Goal: Task Accomplishment & Management: Complete application form

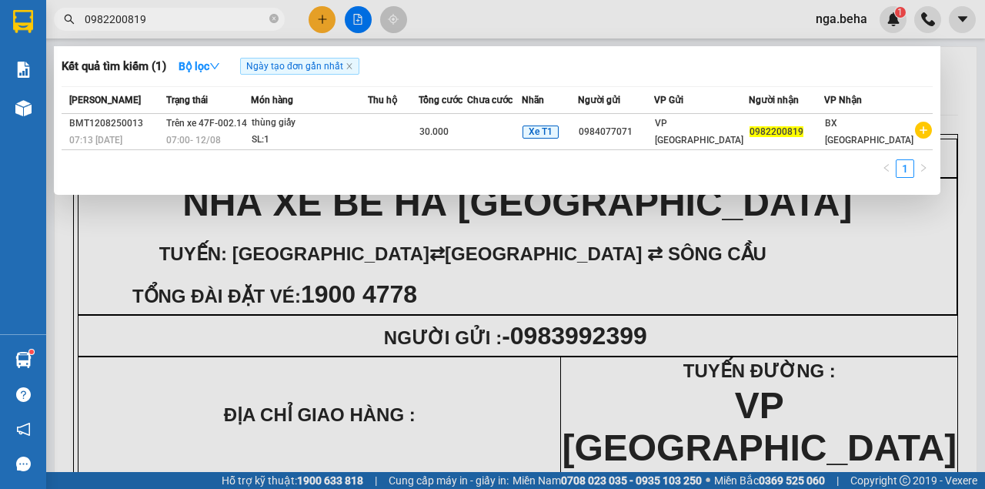
type input "0982200819"
click at [239, 271] on div at bounding box center [492, 244] width 985 height 489
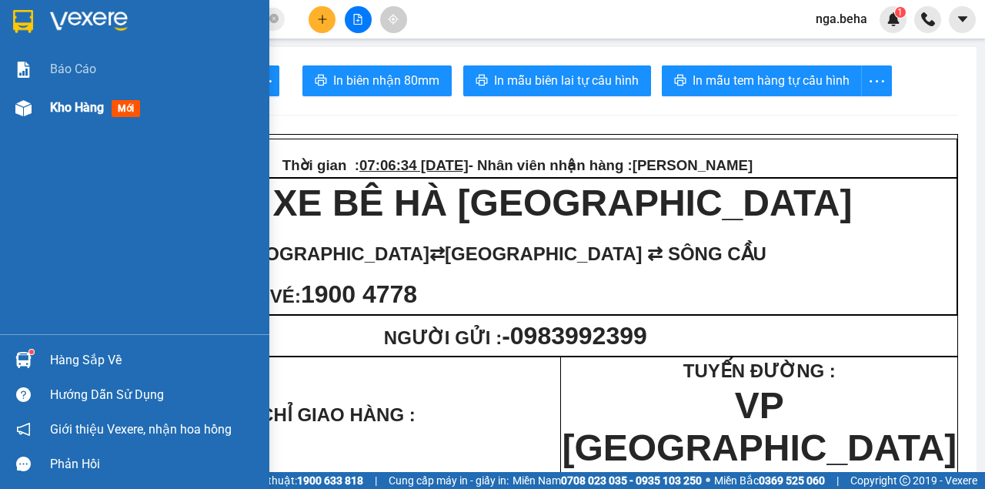
click at [32, 112] on div at bounding box center [23, 108] width 27 height 27
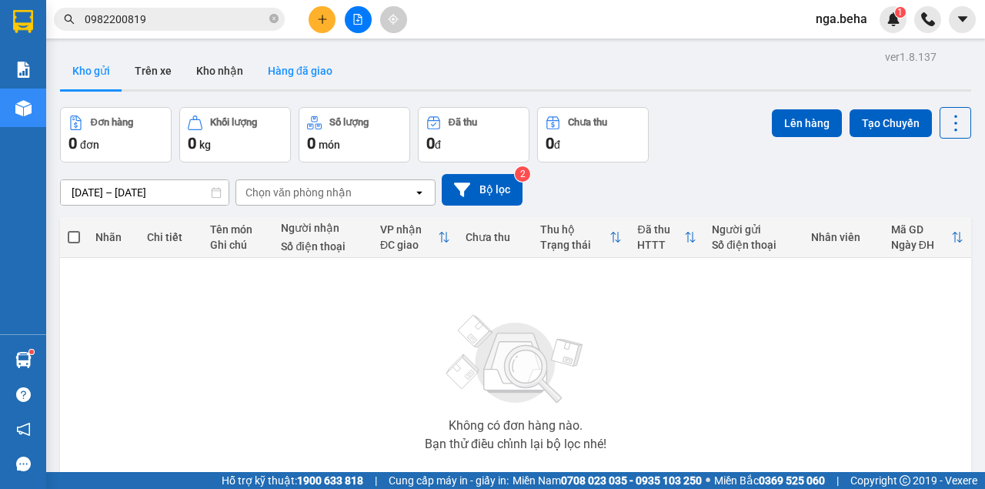
click at [306, 74] on button "Hàng đã giao" at bounding box center [300, 70] width 89 height 37
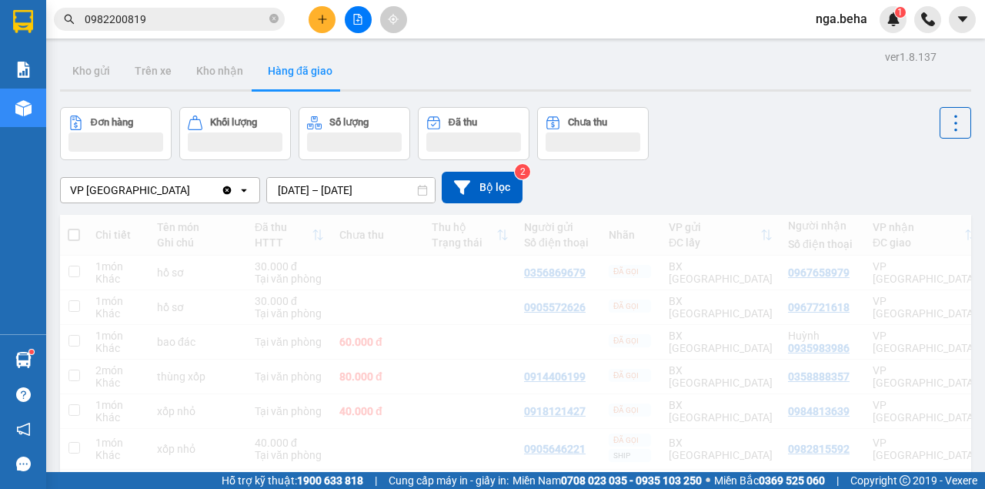
click at [172, 198] on div "VP [GEOGRAPHIC_DATA]" at bounding box center [141, 190] width 160 height 25
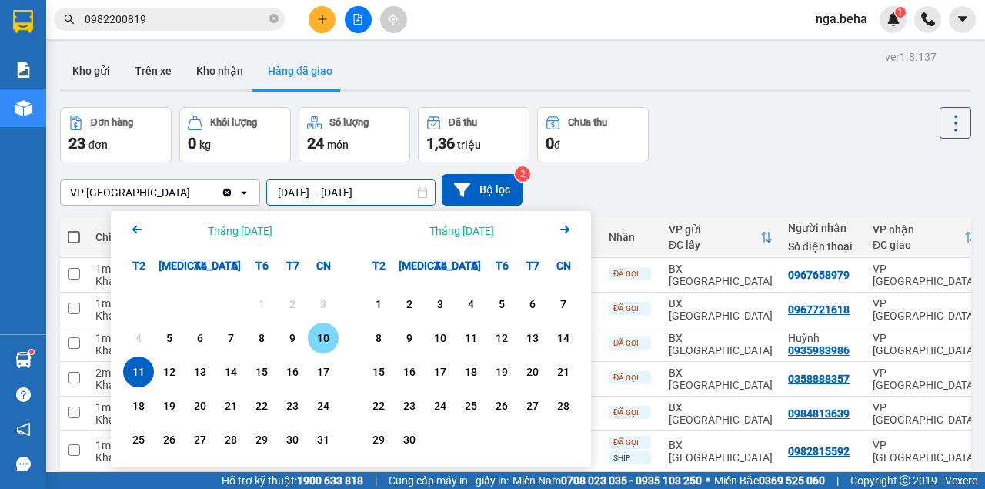
click at [339, 342] on div "1 2 3 4 5 6 7 8 9 10 11 12 13 14 15 16 17 18 19 20 21 22 23 24 25 26 27 28 29 3…" at bounding box center [231, 374] width 240 height 186
click at [326, 339] on div "10" at bounding box center [323, 338] width 22 height 18
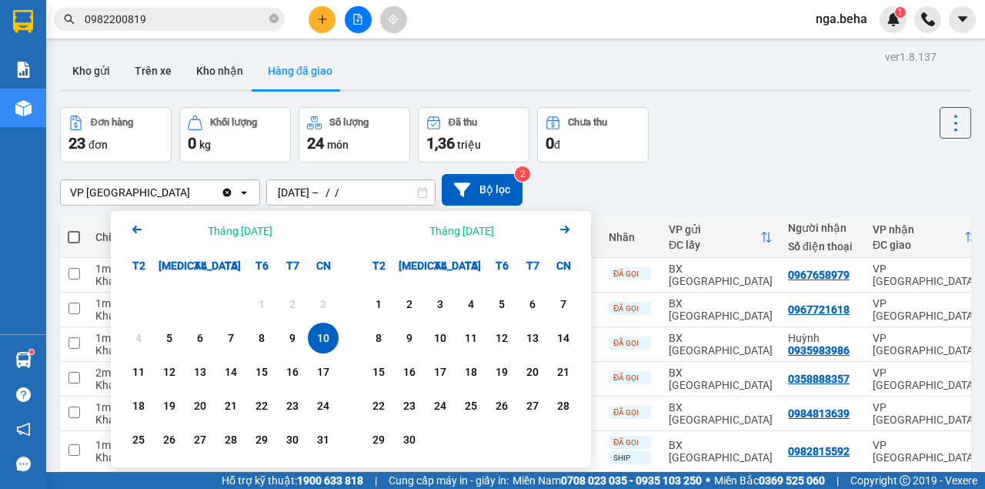
click at [326, 339] on div "10" at bounding box center [323, 338] width 22 height 18
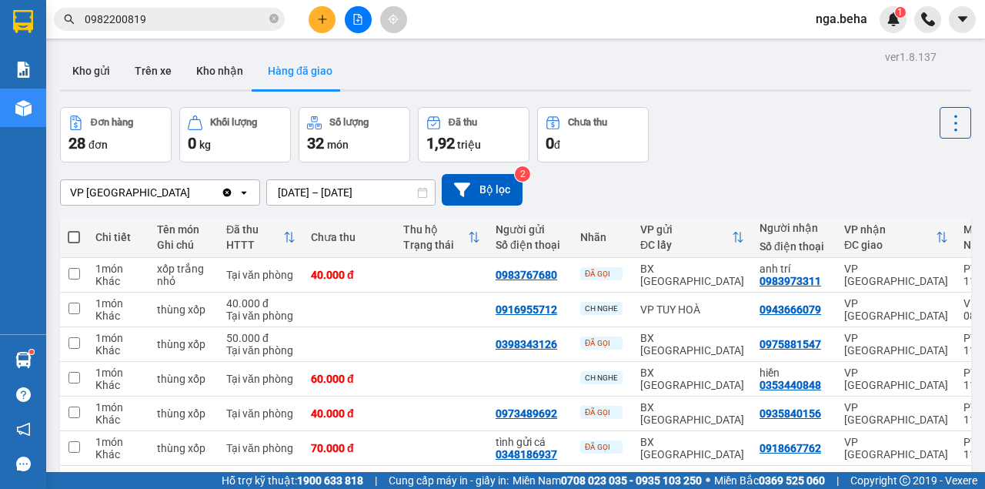
click at [314, 191] on input "[DATE] – [DATE]" at bounding box center [351, 192] width 168 height 25
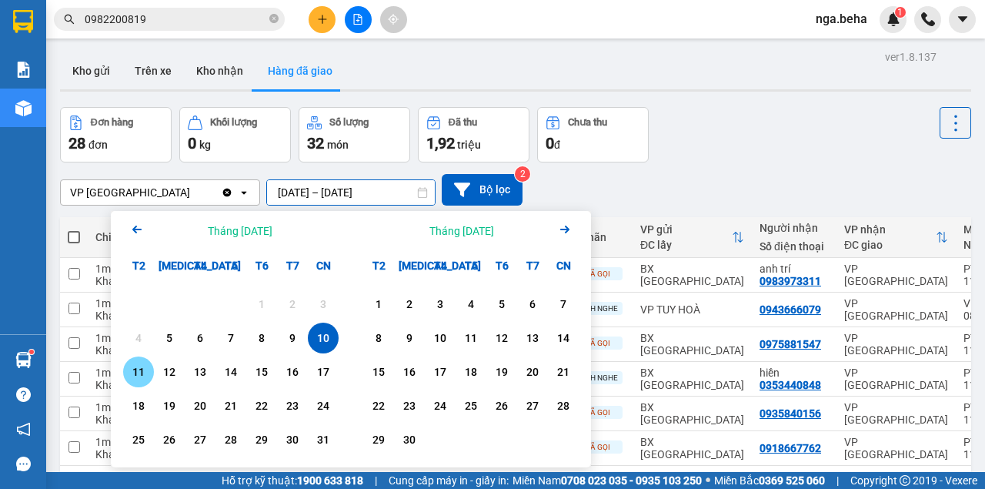
click at [140, 372] on div "11" at bounding box center [139, 371] width 22 height 18
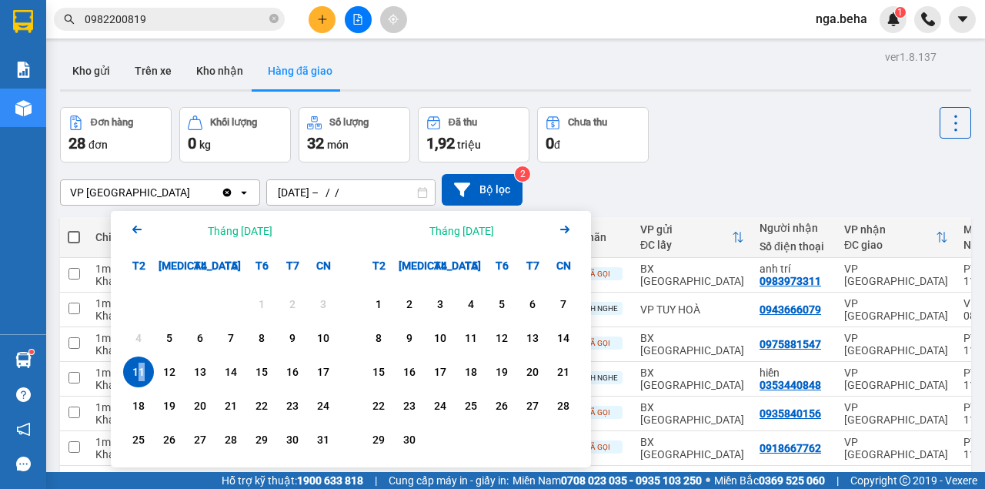
click at [136, 376] on div "11" at bounding box center [139, 371] width 22 height 18
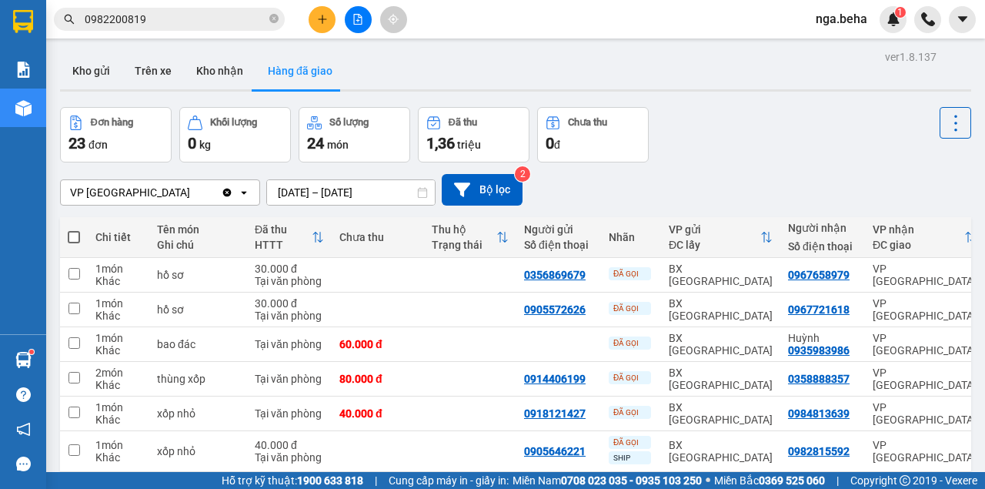
click at [348, 185] on input "[DATE] – [DATE]" at bounding box center [351, 192] width 168 height 25
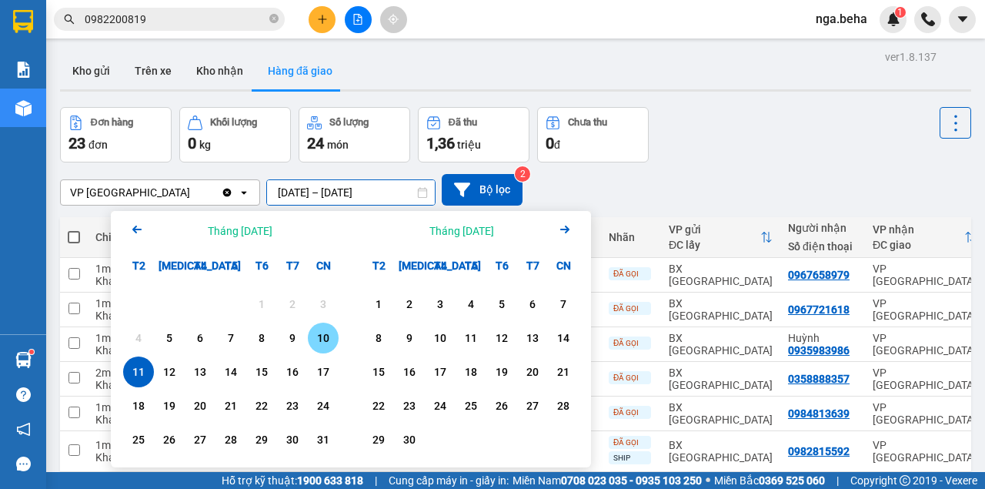
click at [325, 343] on div "10" at bounding box center [323, 338] width 22 height 18
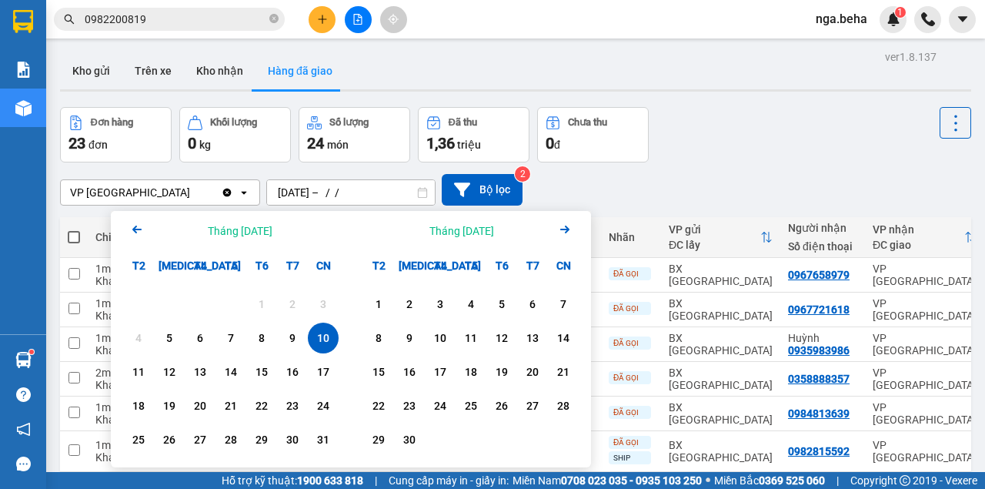
click at [321, 342] on div "10" at bounding box center [323, 338] width 22 height 18
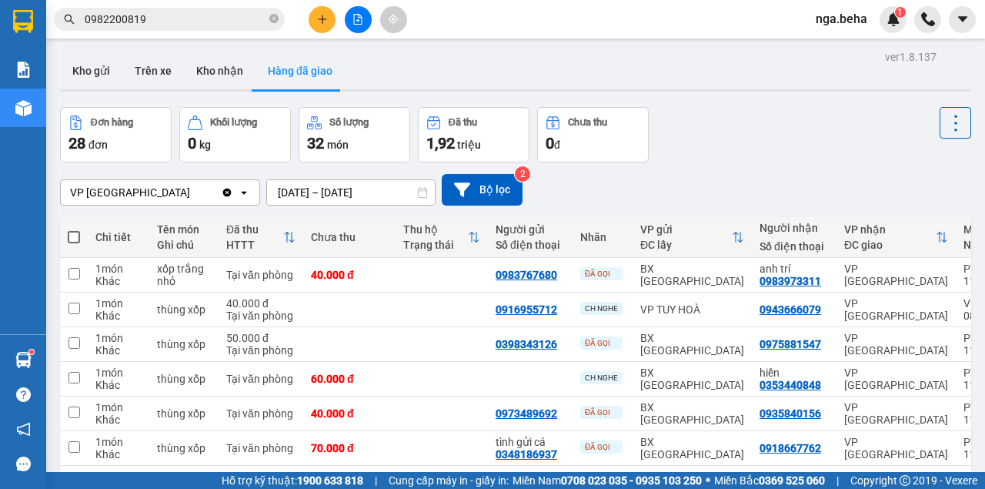
click at [367, 198] on input "[DATE] – [DATE]" at bounding box center [351, 192] width 168 height 25
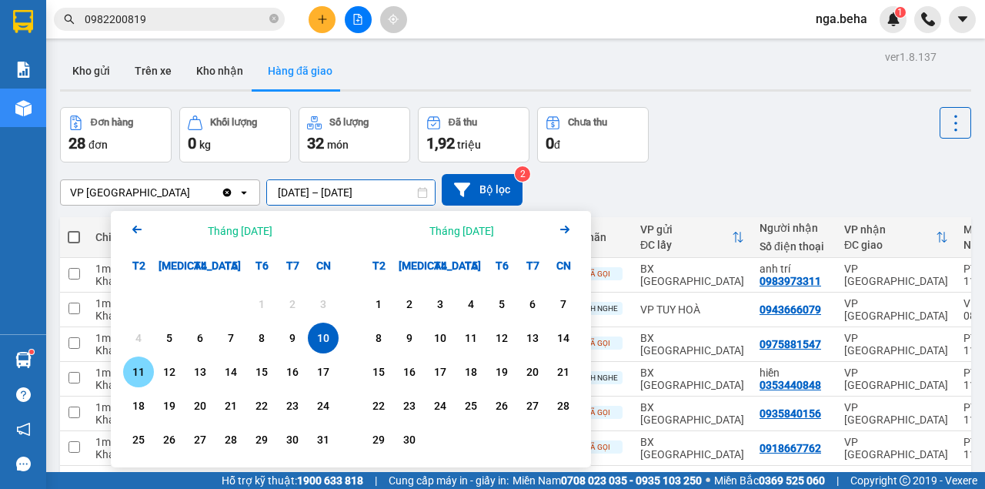
click at [143, 378] on div "11" at bounding box center [139, 371] width 22 height 18
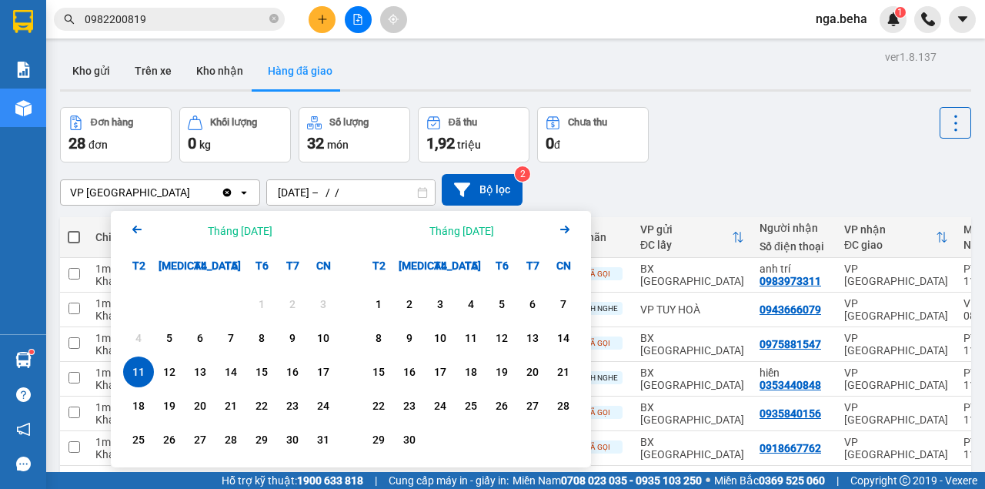
click at [143, 378] on div "11" at bounding box center [139, 371] width 22 height 18
type input "[DATE] – [DATE]"
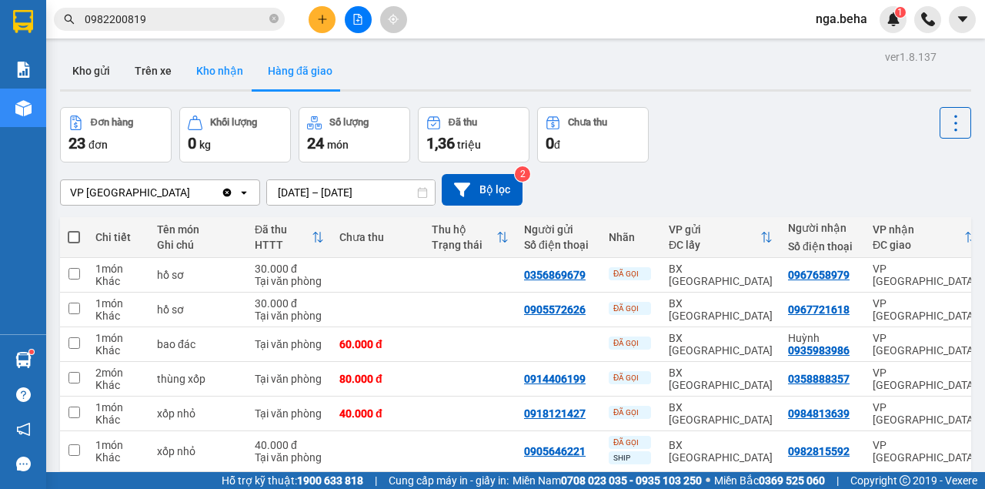
click at [239, 75] on button "Kho nhận" at bounding box center [220, 70] width 72 height 37
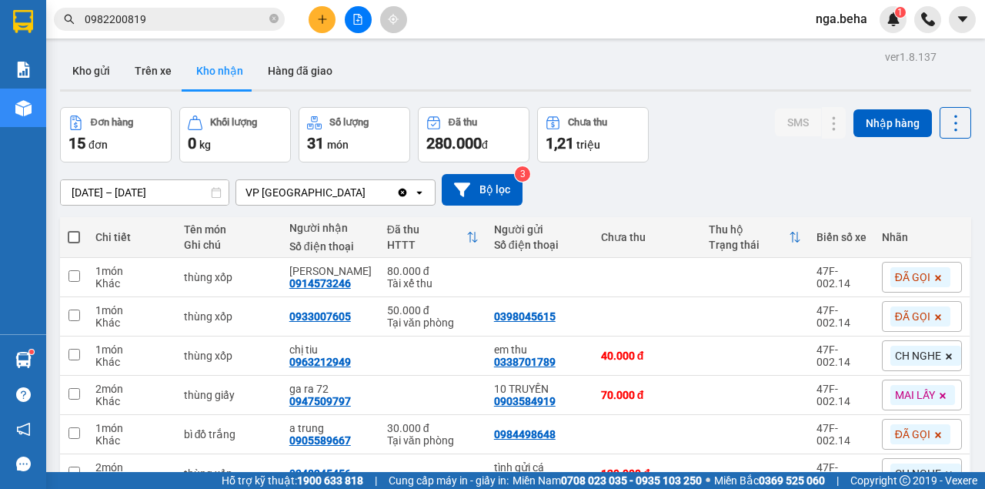
click at [352, 25] on button at bounding box center [358, 19] width 27 height 27
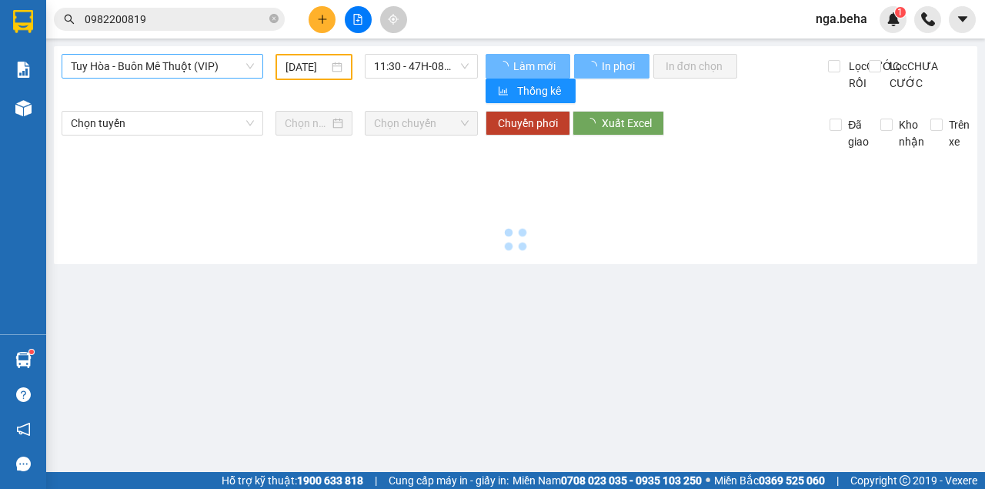
type input "[DATE]"
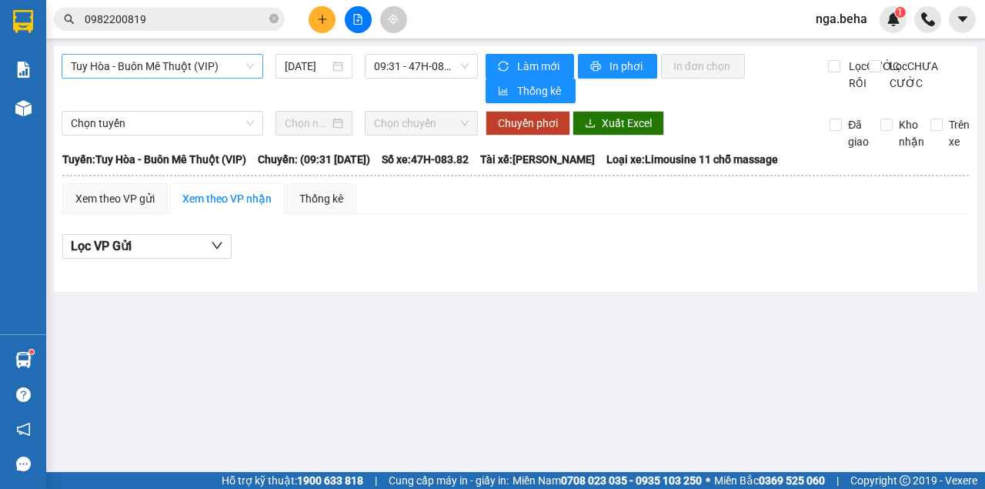
click at [202, 58] on span "Tuy Hòa - Buôn Mê Thuột (VIP)" at bounding box center [162, 66] width 183 height 23
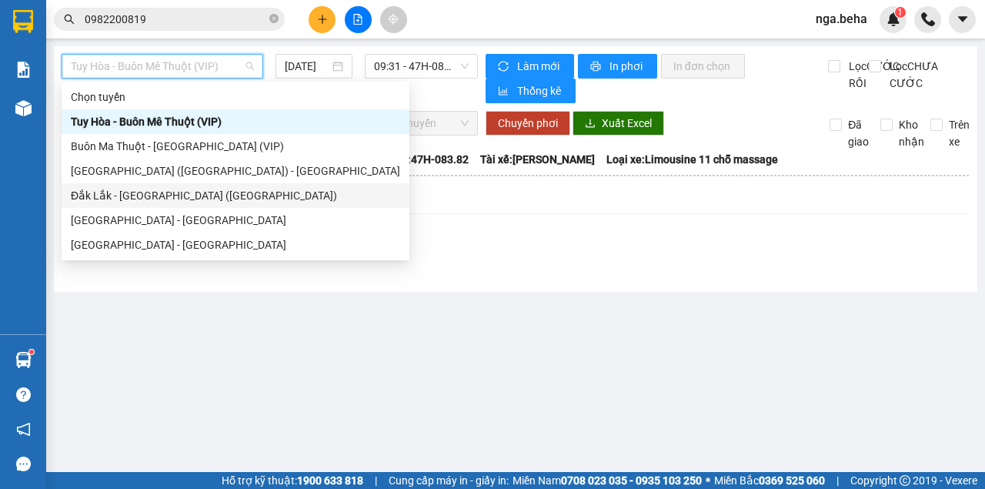
click at [173, 214] on div "[GEOGRAPHIC_DATA] - [GEOGRAPHIC_DATA]" at bounding box center [235, 220] width 329 height 17
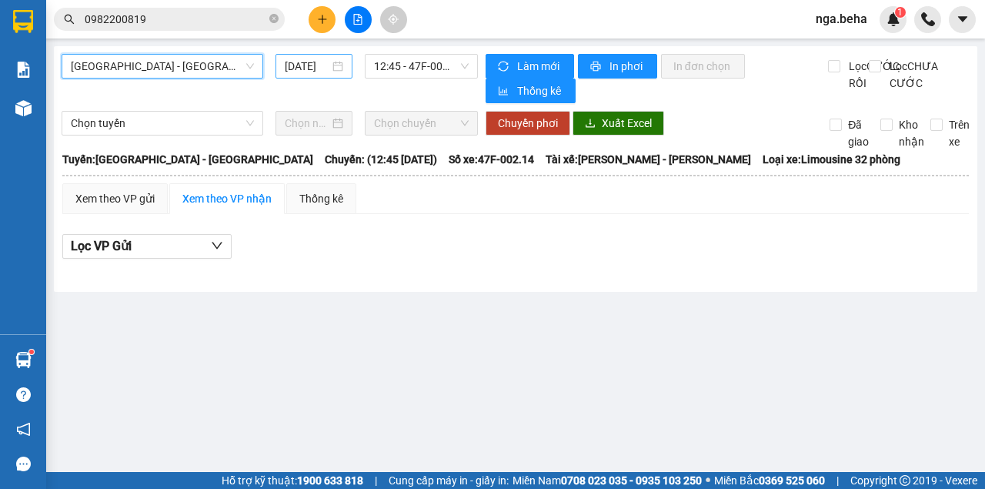
click at [320, 68] on input "[DATE]" at bounding box center [307, 66] width 45 height 17
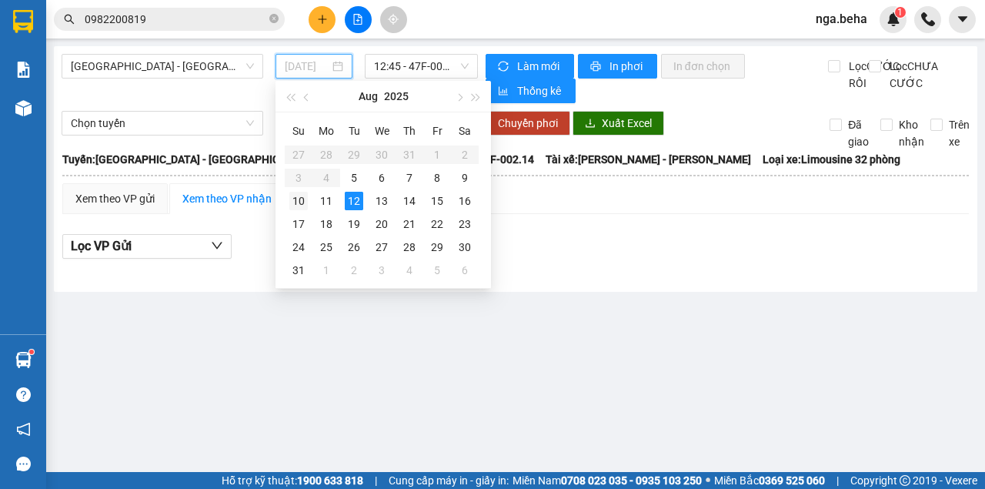
click at [295, 203] on div "10" at bounding box center [298, 201] width 18 height 18
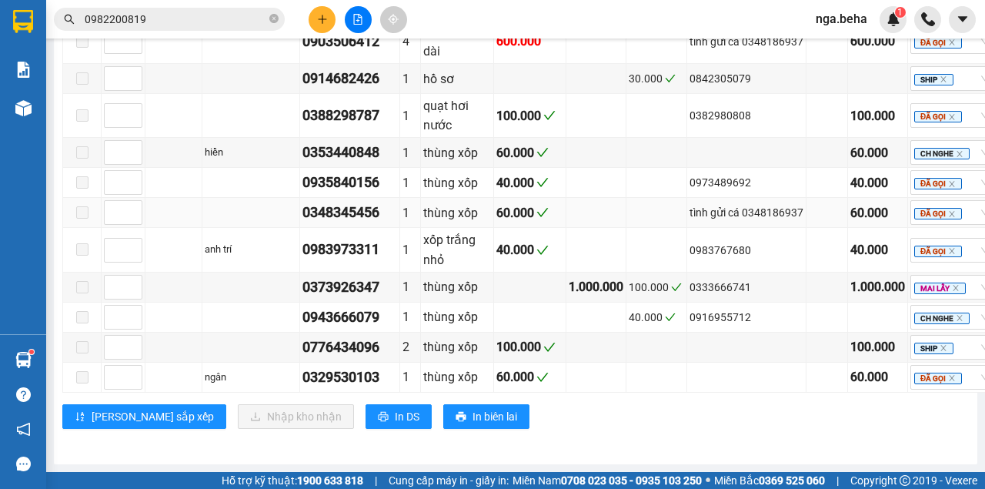
scroll to position [1322, 0]
click at [695, 279] on div "0333666741" at bounding box center [747, 287] width 114 height 17
copy div "0333666741"
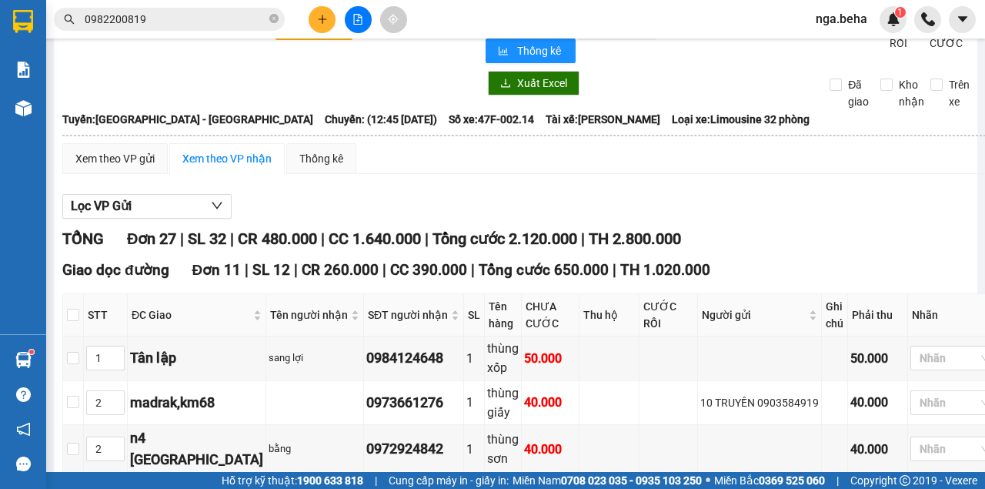
scroll to position [0, 0]
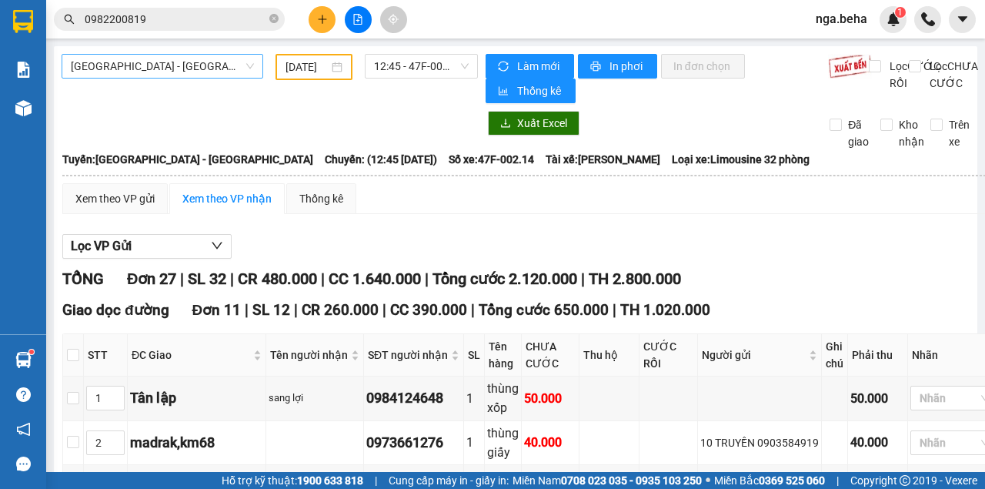
click at [189, 72] on span "[GEOGRAPHIC_DATA] - [GEOGRAPHIC_DATA]" at bounding box center [162, 66] width 183 height 23
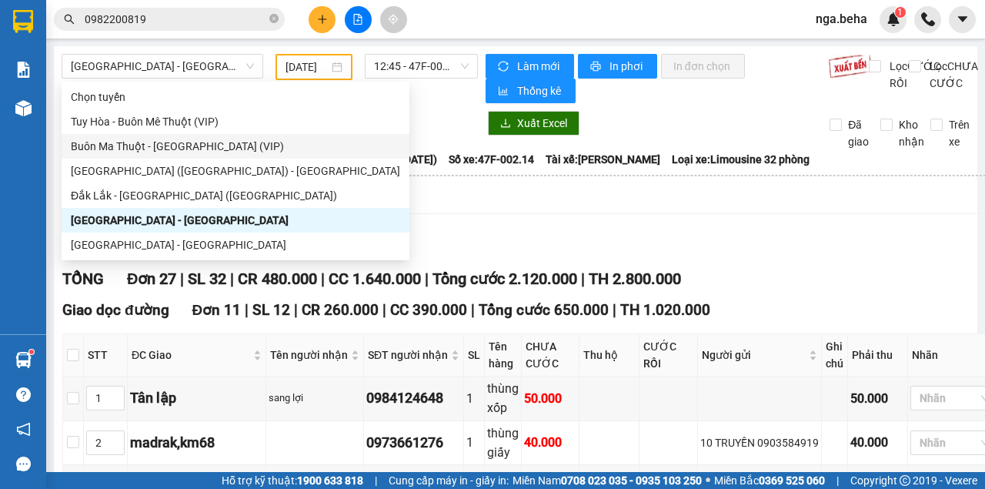
click at [316, 57] on div "[DATE]" at bounding box center [314, 67] width 77 height 26
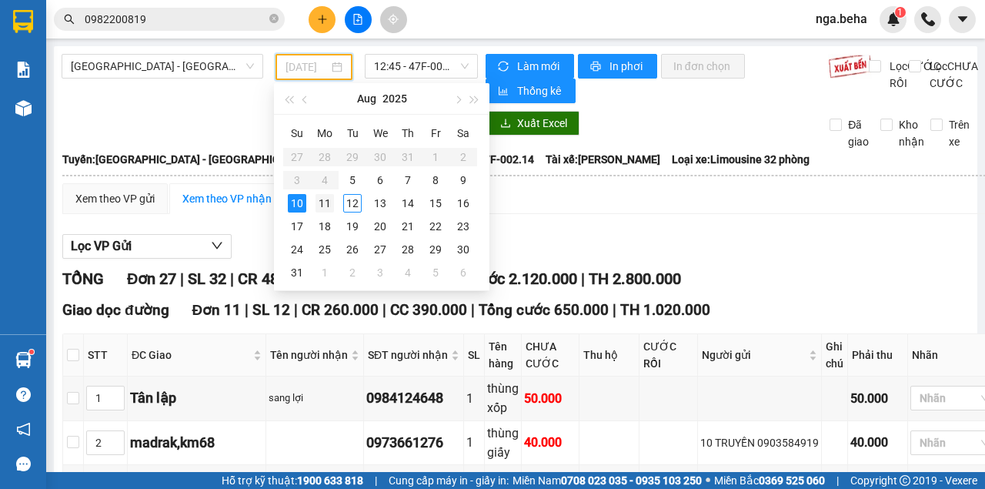
click at [330, 206] on div "11" at bounding box center [325, 203] width 18 height 18
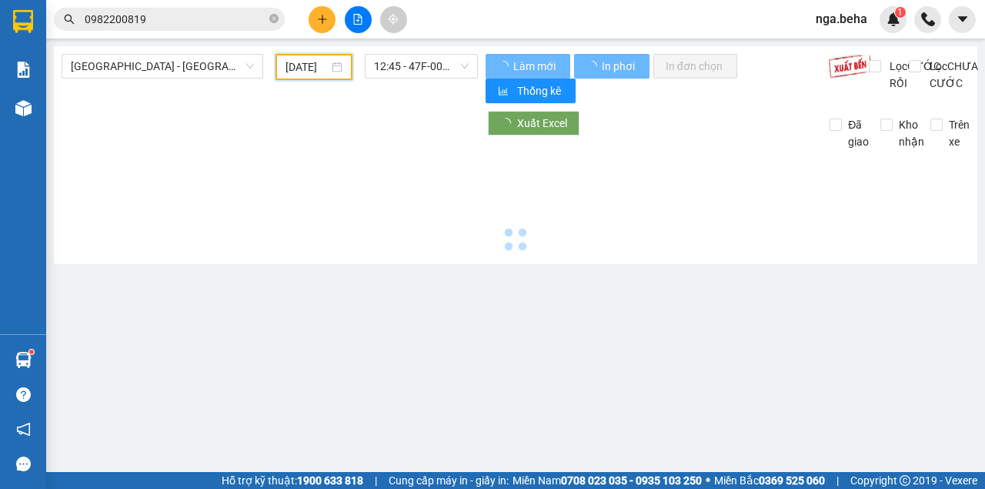
scroll to position [0, 12]
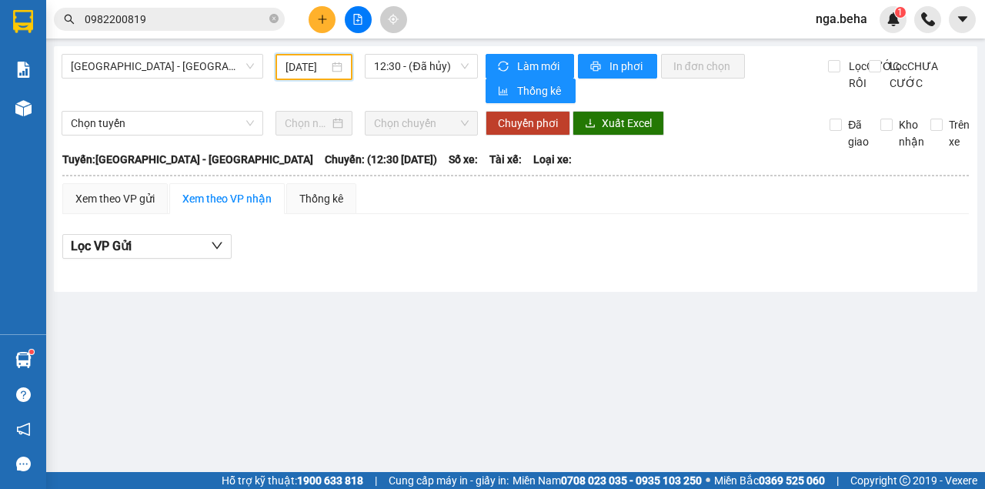
click at [289, 66] on input "[DATE]" at bounding box center [307, 66] width 43 height 17
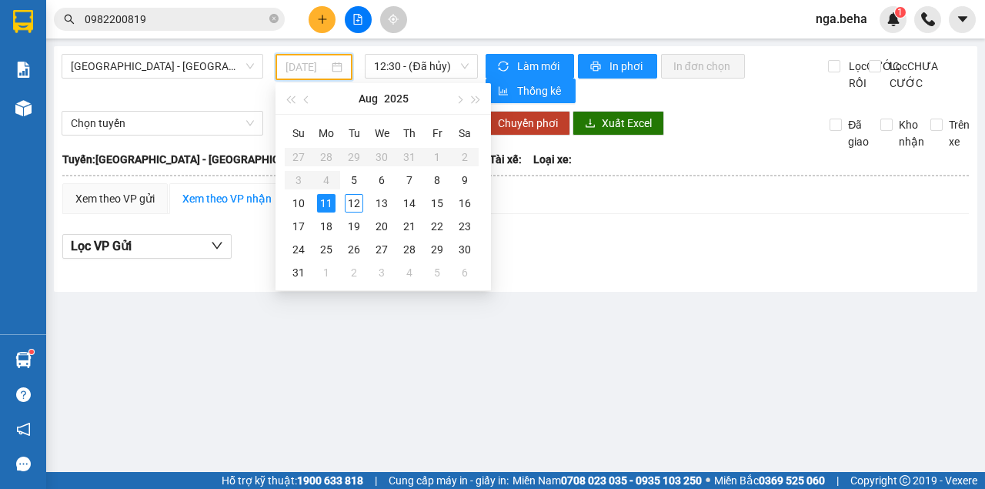
type input "[DATE]"
click at [326, 197] on div "11" at bounding box center [326, 203] width 18 height 18
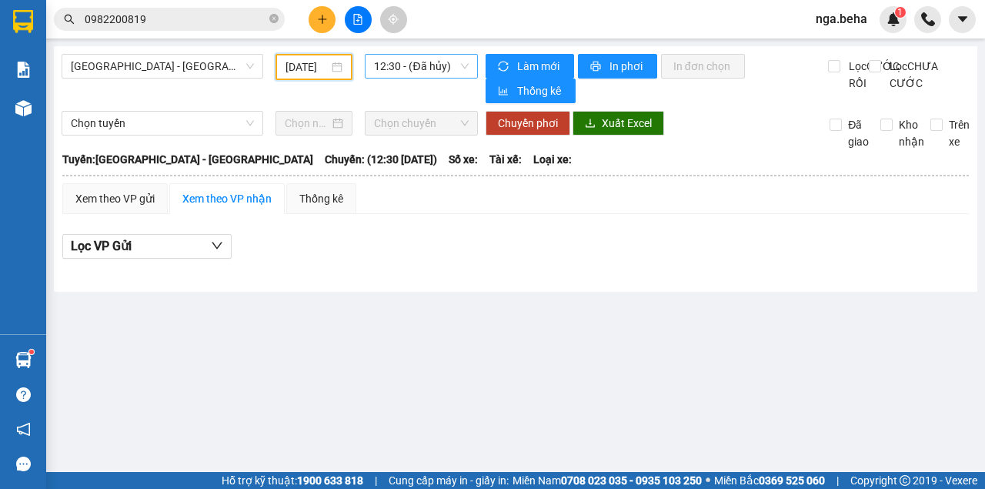
click at [426, 62] on span "12:30 - (Đã hủy)" at bounding box center [421, 66] width 94 height 23
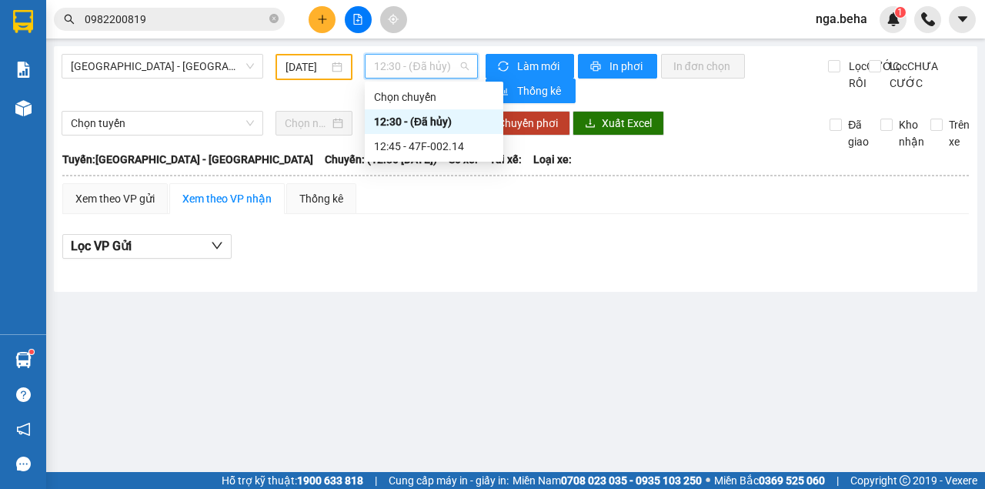
click at [428, 140] on div "12:45 - 47F-002.14" at bounding box center [434, 146] width 120 height 17
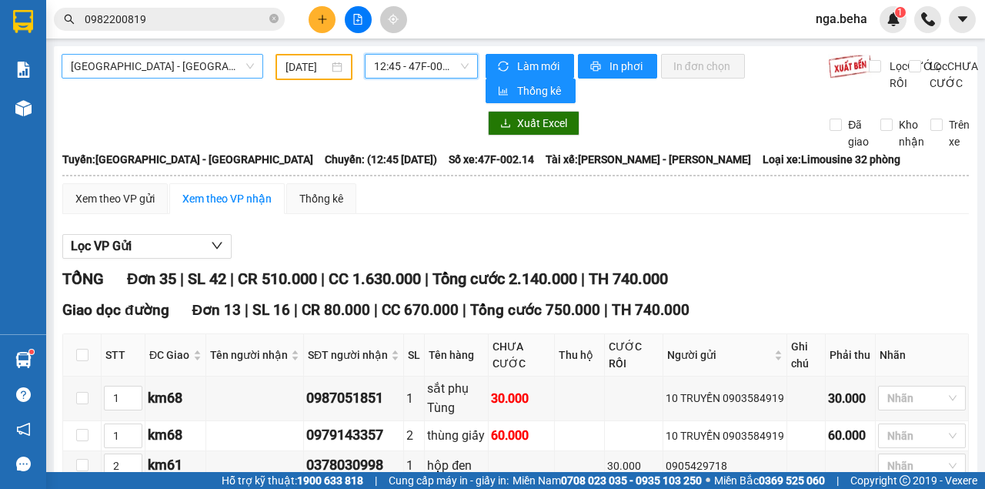
click at [124, 63] on span "[GEOGRAPHIC_DATA] - [GEOGRAPHIC_DATA]" at bounding box center [162, 66] width 183 height 23
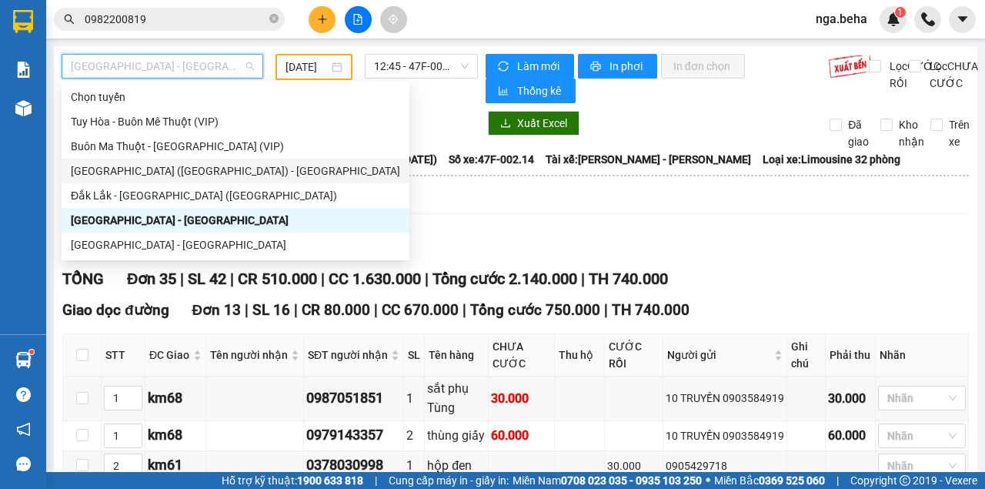
click at [159, 169] on div "[GEOGRAPHIC_DATA] ([GEOGRAPHIC_DATA]) - [GEOGRAPHIC_DATA]" at bounding box center [235, 170] width 329 height 17
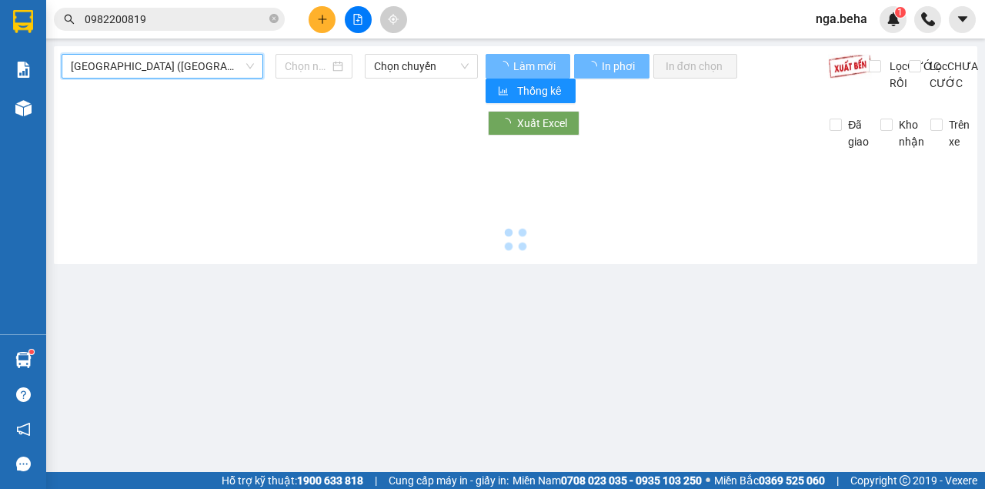
type input "[DATE]"
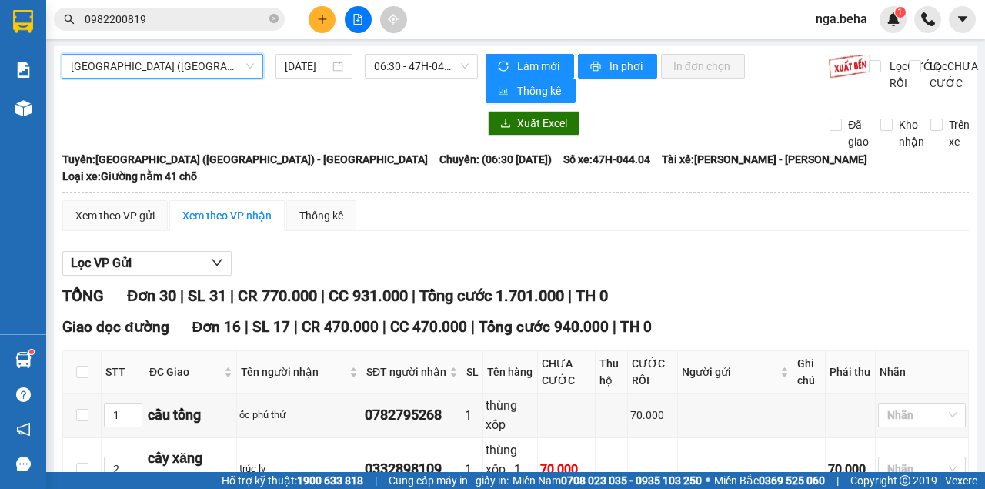
click at [155, 69] on span "[GEOGRAPHIC_DATA] ([GEOGRAPHIC_DATA]) - [GEOGRAPHIC_DATA]" at bounding box center [162, 66] width 183 height 23
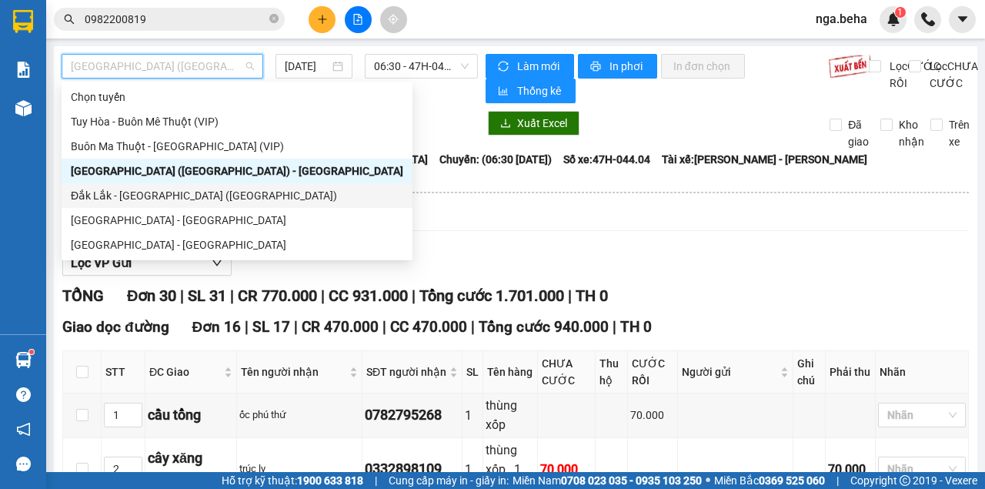
click at [157, 195] on div "Đắk Lắk - [GEOGRAPHIC_DATA] ([GEOGRAPHIC_DATA])" at bounding box center [237, 195] width 332 height 17
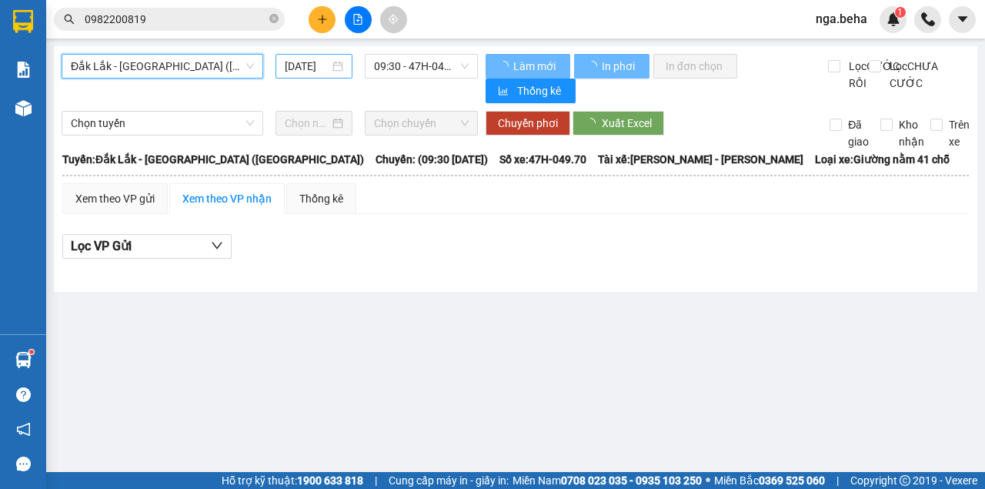
click at [309, 66] on input "[DATE]" at bounding box center [307, 66] width 45 height 17
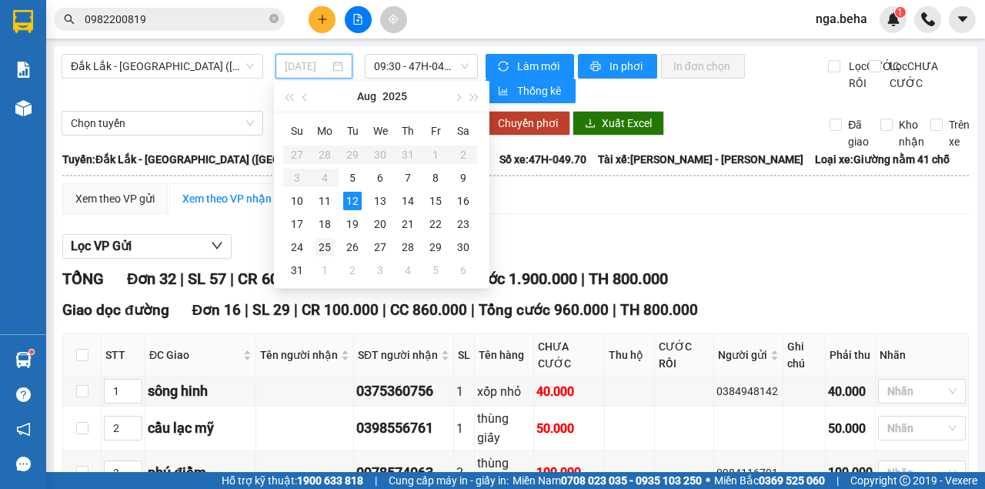
click at [329, 206] on div "11" at bounding box center [325, 201] width 18 height 18
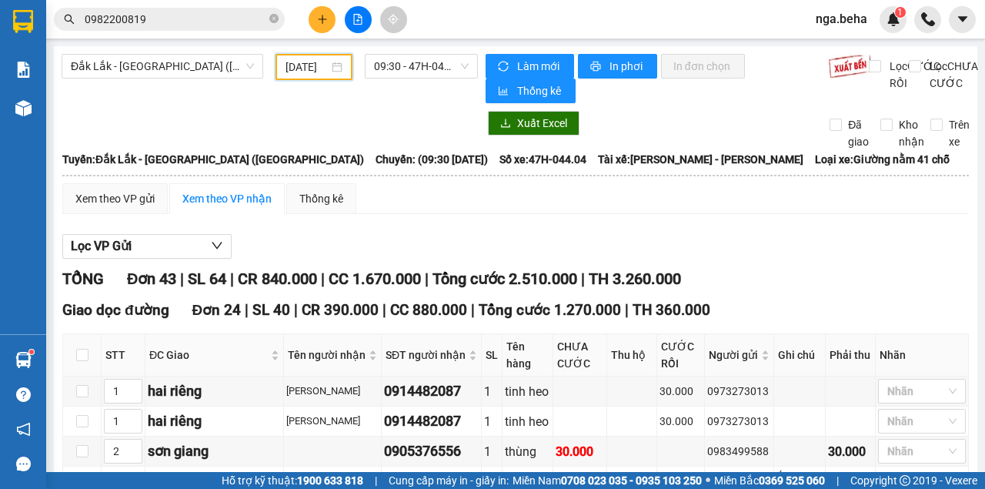
click at [300, 71] on input "[DATE]" at bounding box center [307, 66] width 43 height 17
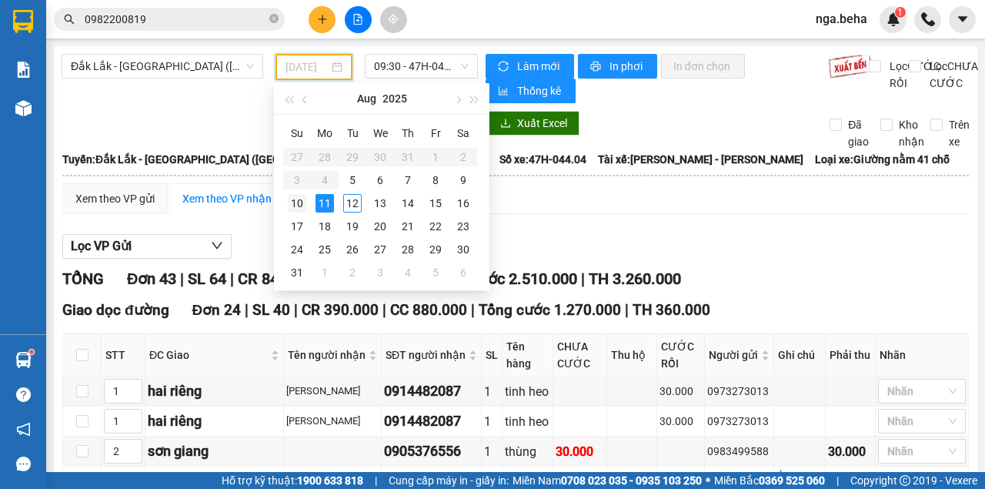
click at [306, 204] on div "10" at bounding box center [297, 203] width 18 height 18
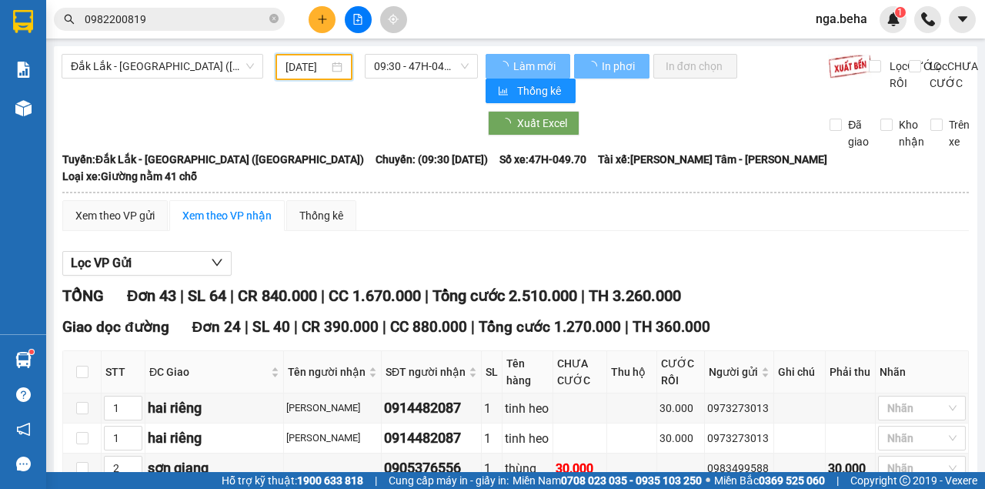
type input "[DATE]"
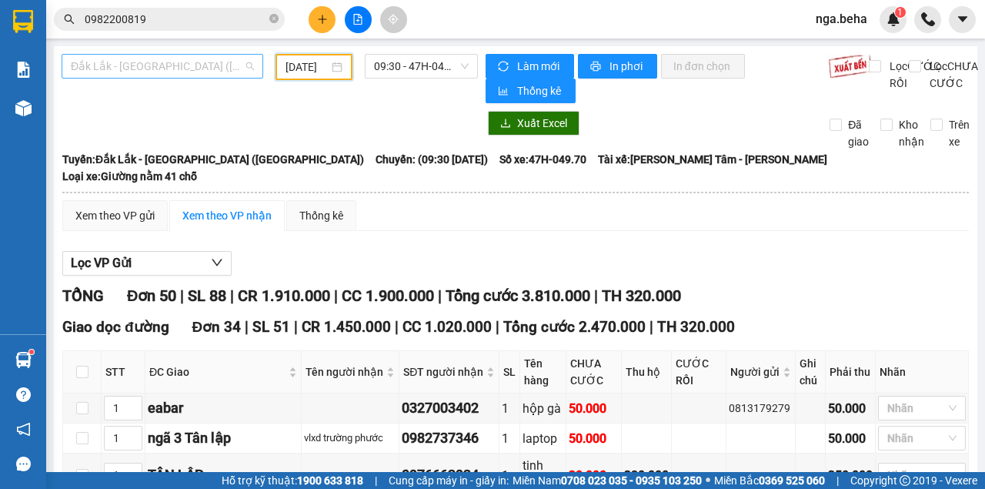
click at [186, 72] on span "Đắk Lắk - [GEOGRAPHIC_DATA] ([GEOGRAPHIC_DATA])" at bounding box center [162, 66] width 183 height 23
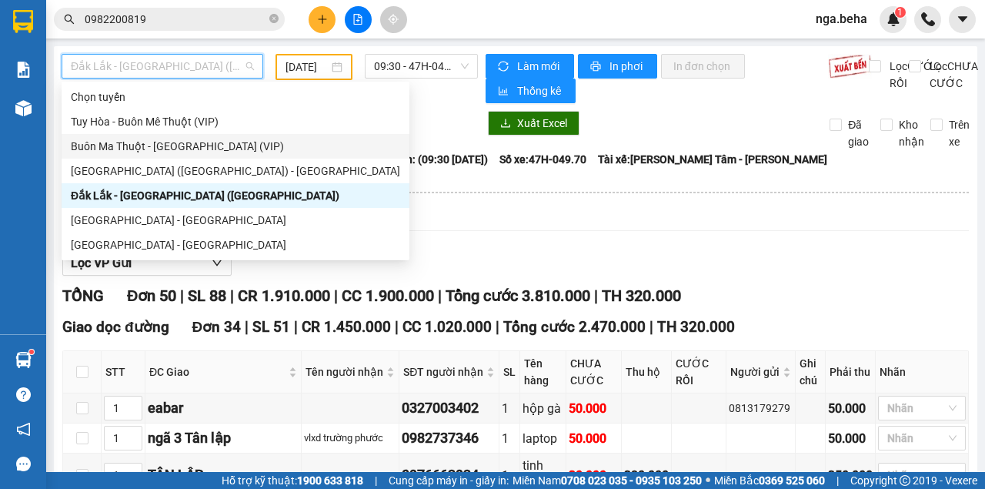
click at [311, 99] on div "[GEOGRAPHIC_DATA] - [GEOGRAPHIC_DATA] ([GEOGRAPHIC_DATA]) [DATE] 09:30 - 47H-04…" at bounding box center [270, 78] width 416 height 49
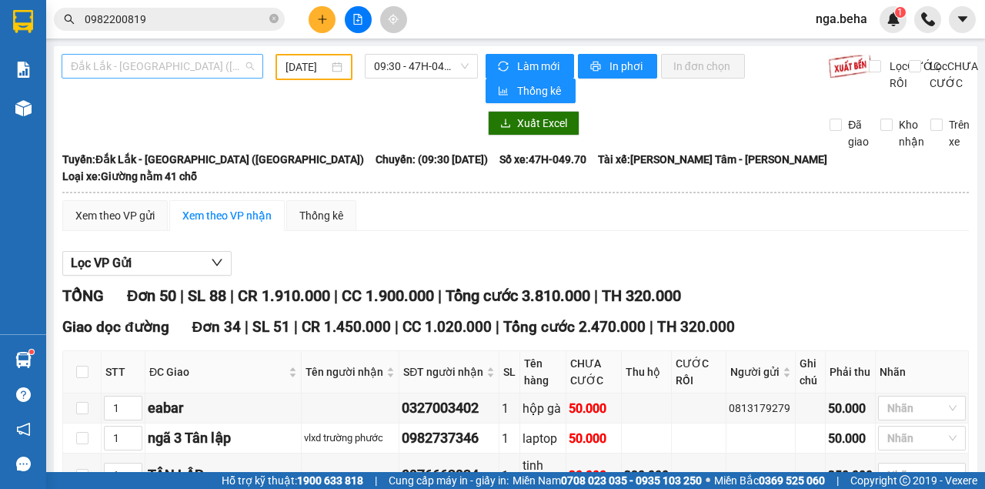
click at [167, 65] on span "Đắk Lắk - [GEOGRAPHIC_DATA] ([GEOGRAPHIC_DATA])" at bounding box center [162, 66] width 183 height 23
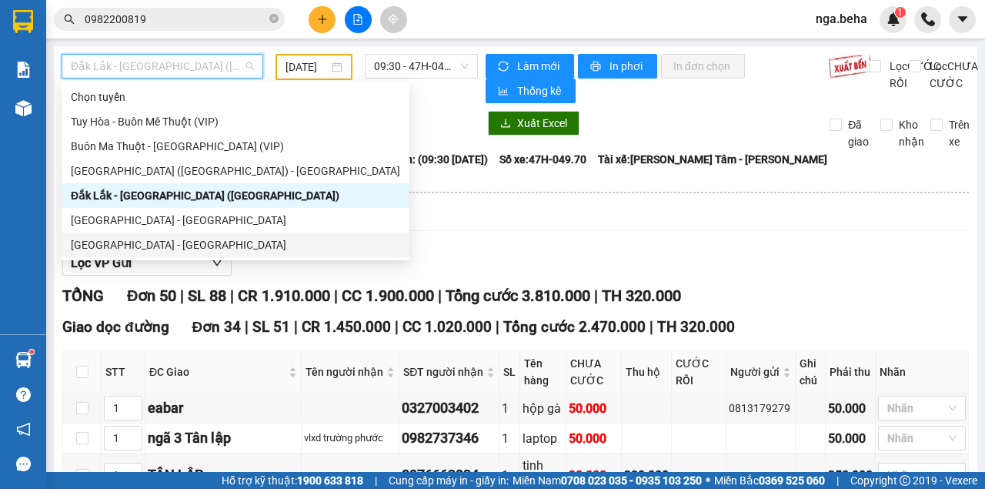
click at [213, 238] on div "[GEOGRAPHIC_DATA] - [GEOGRAPHIC_DATA]" at bounding box center [235, 244] width 329 height 17
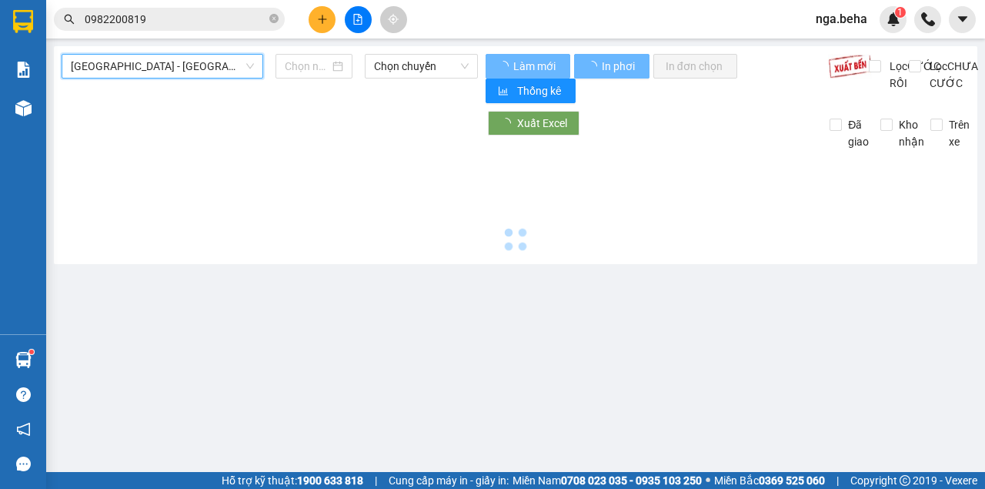
type input "[DATE]"
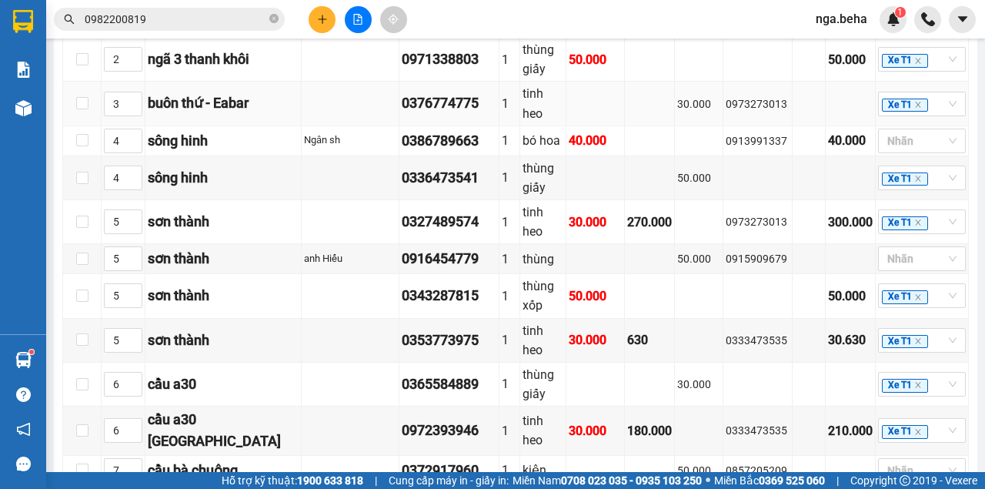
scroll to position [154, 0]
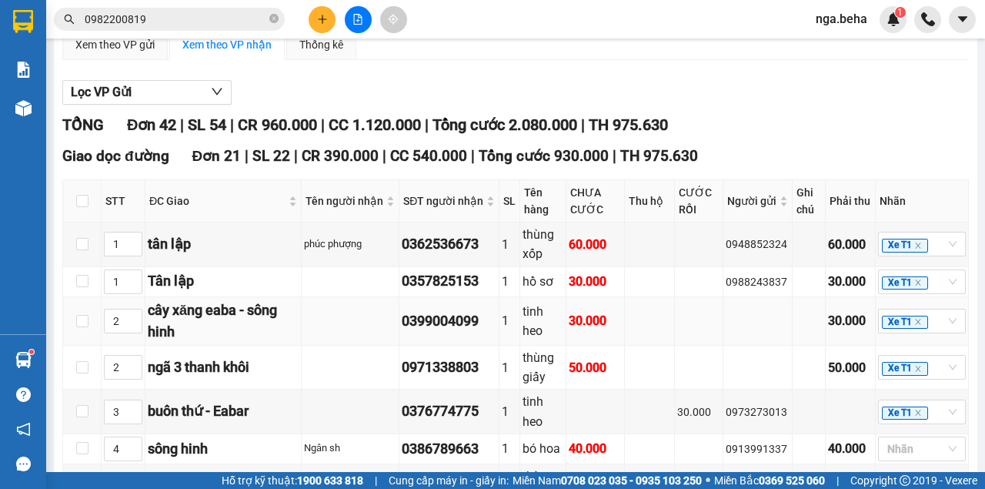
click at [625, 326] on td at bounding box center [650, 321] width 50 height 49
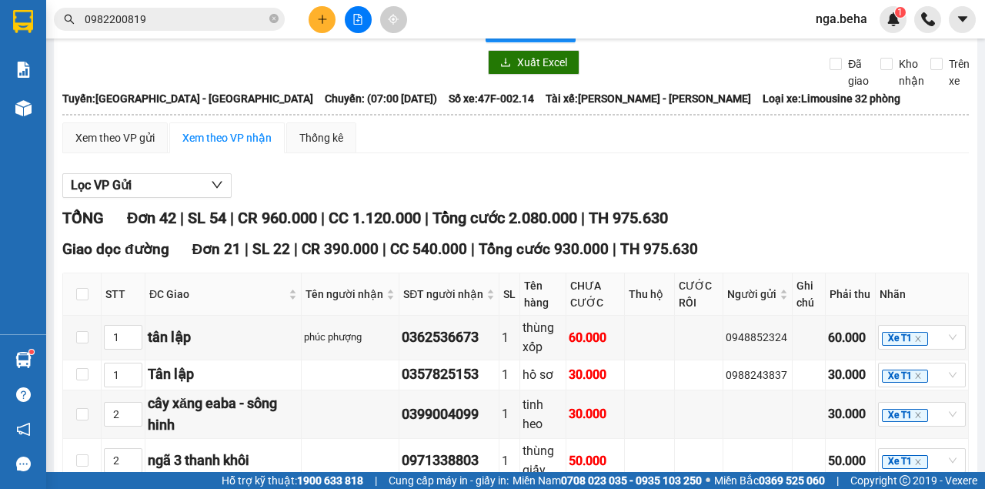
scroll to position [0, 0]
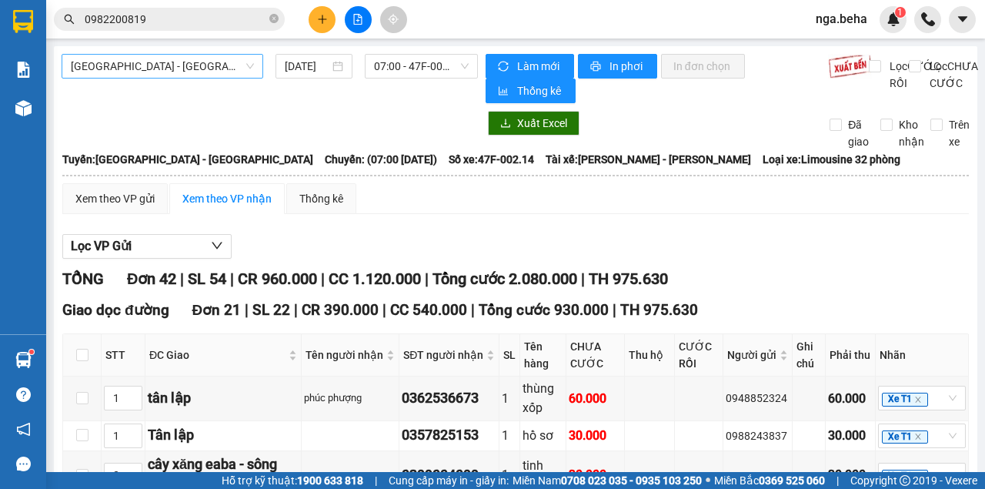
click at [166, 60] on span "[GEOGRAPHIC_DATA] - [GEOGRAPHIC_DATA]" at bounding box center [162, 66] width 183 height 23
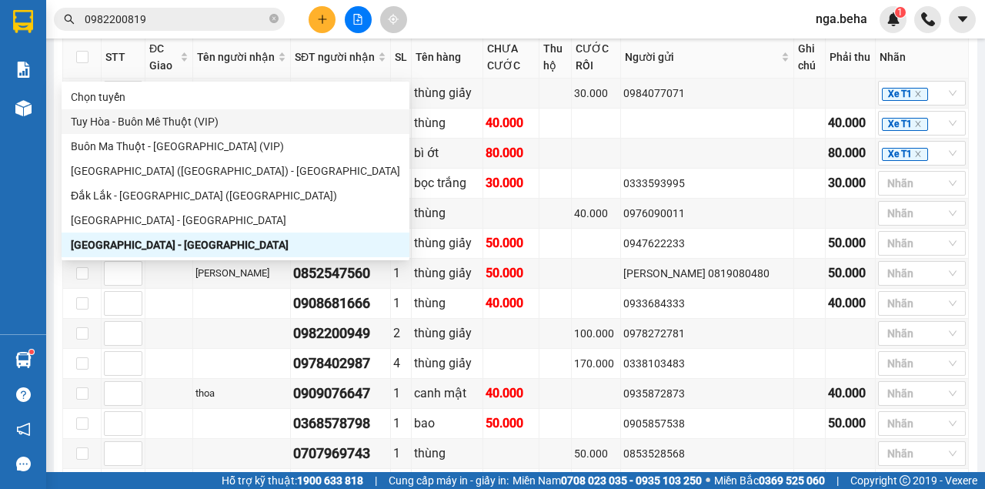
scroll to position [1600, 0]
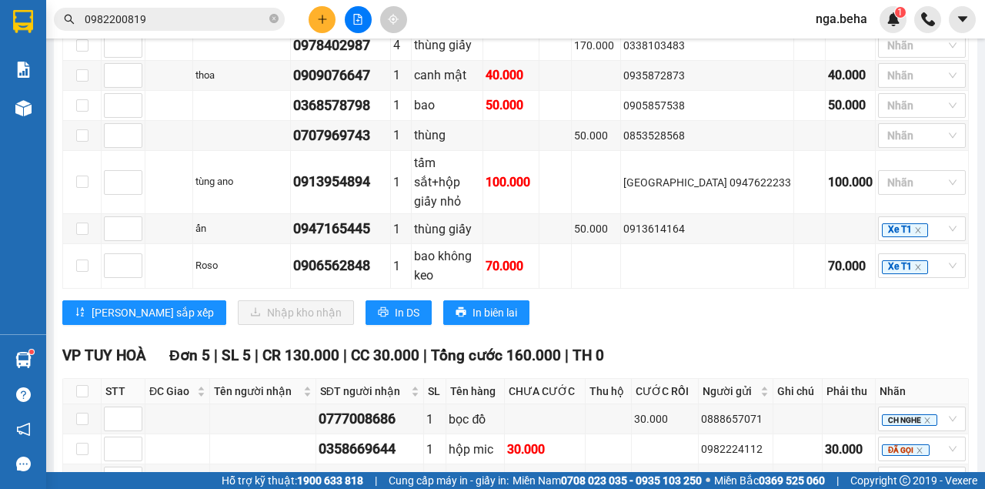
click at [595, 172] on div "BX [GEOGRAPHIC_DATA] 16 | SL 27 | CR 440.000 | CC 550.000 | Tổng cước 990.000 |…" at bounding box center [515, 9] width 907 height 653
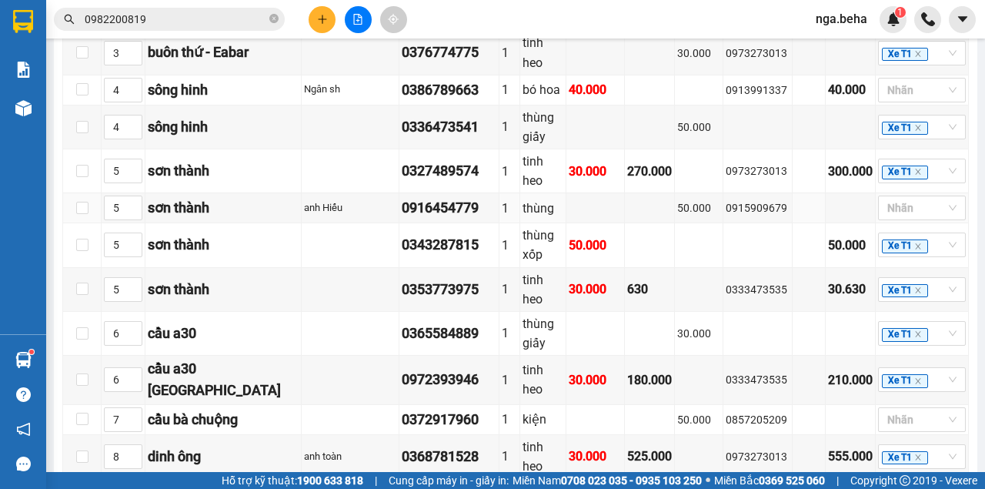
scroll to position [308, 0]
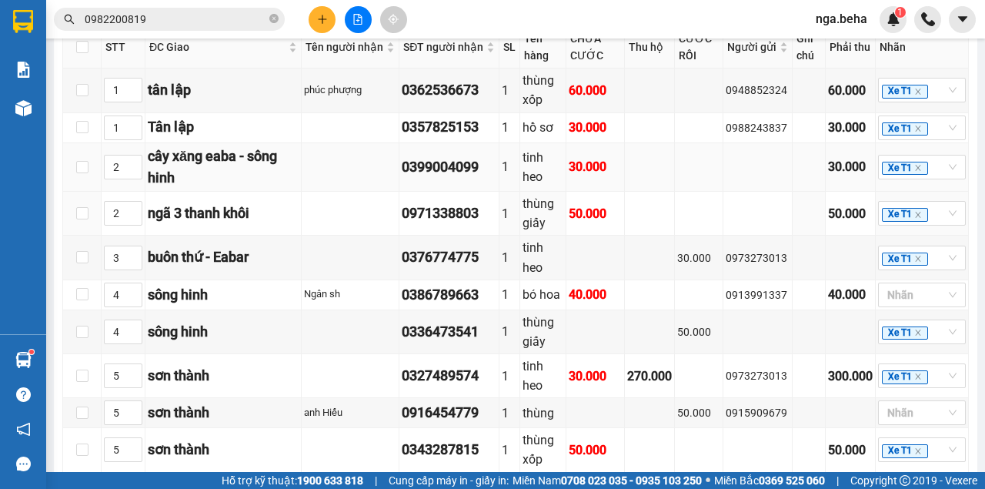
click at [643, 190] on td at bounding box center [650, 167] width 50 height 49
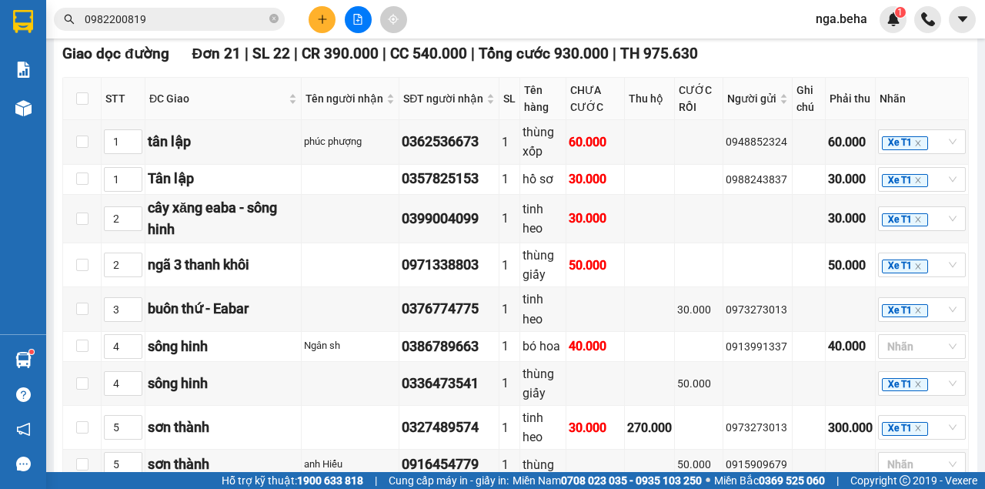
scroll to position [0, 0]
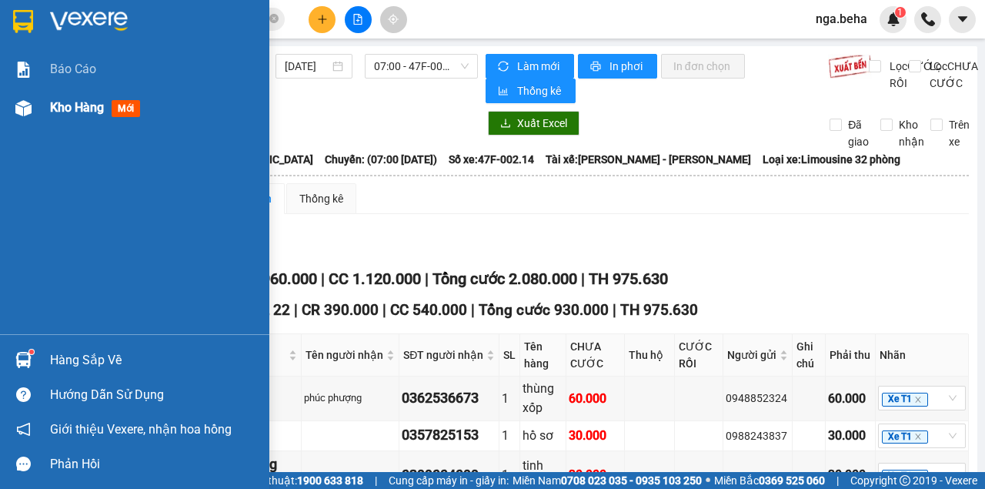
click at [12, 105] on div at bounding box center [23, 108] width 27 height 27
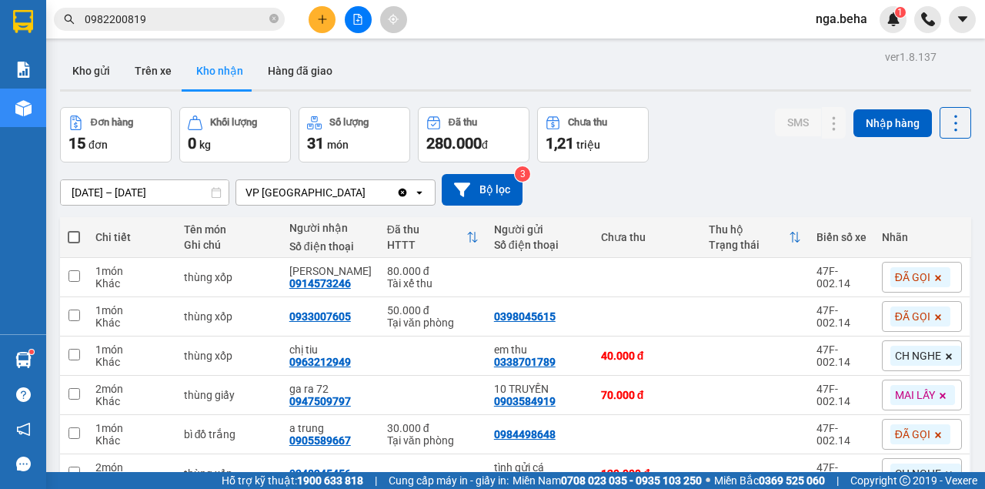
click at [356, 24] on icon "file-add" at bounding box center [358, 19] width 8 height 11
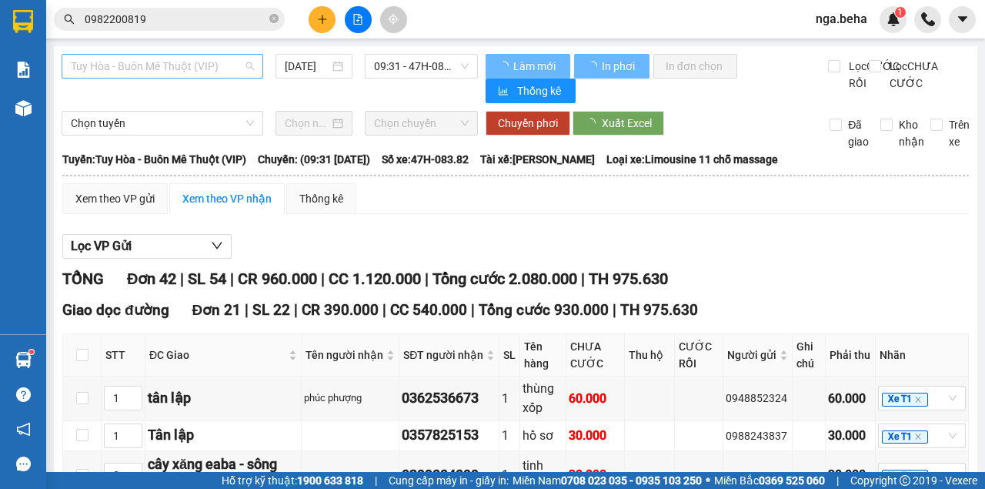
click at [157, 63] on span "Tuy Hòa - Buôn Mê Thuột (VIP)" at bounding box center [162, 66] width 183 height 23
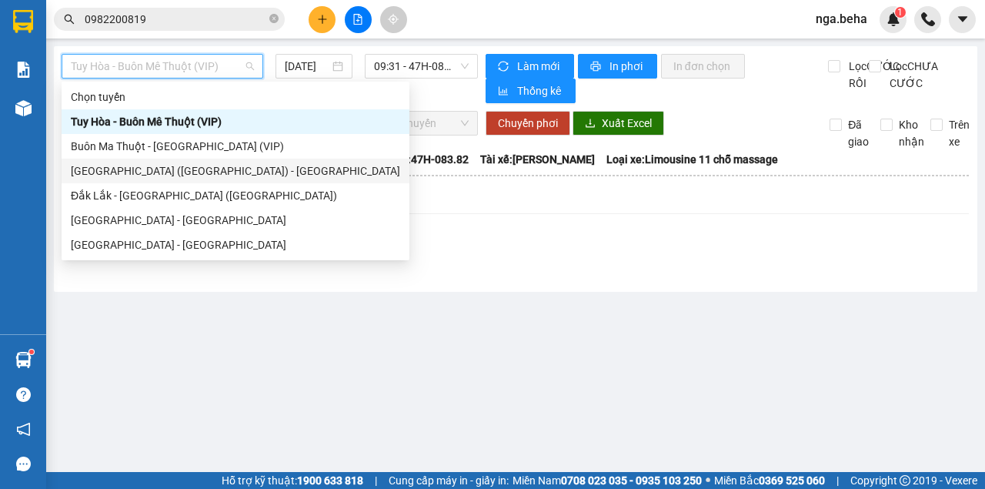
click at [182, 175] on div "[GEOGRAPHIC_DATA] ([GEOGRAPHIC_DATA]) - [GEOGRAPHIC_DATA]" at bounding box center [235, 170] width 329 height 17
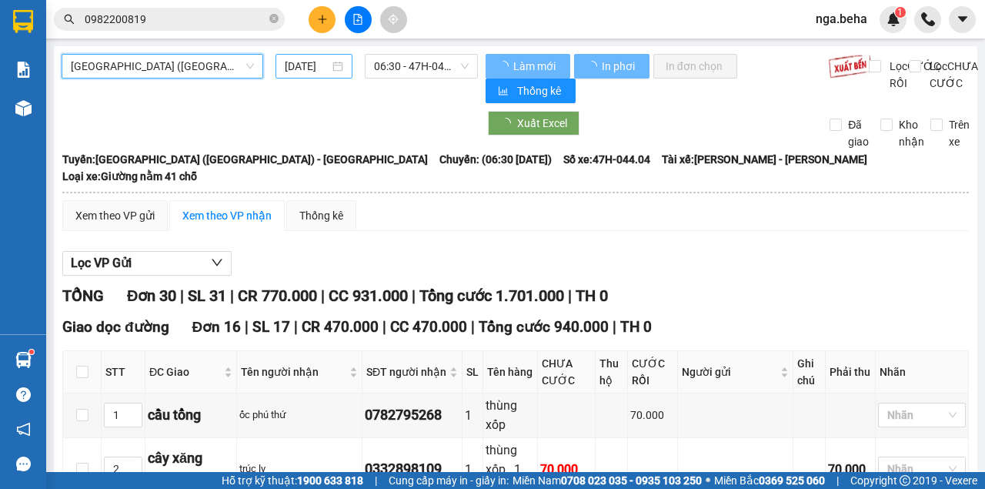
click at [320, 66] on input "[DATE]" at bounding box center [307, 66] width 45 height 17
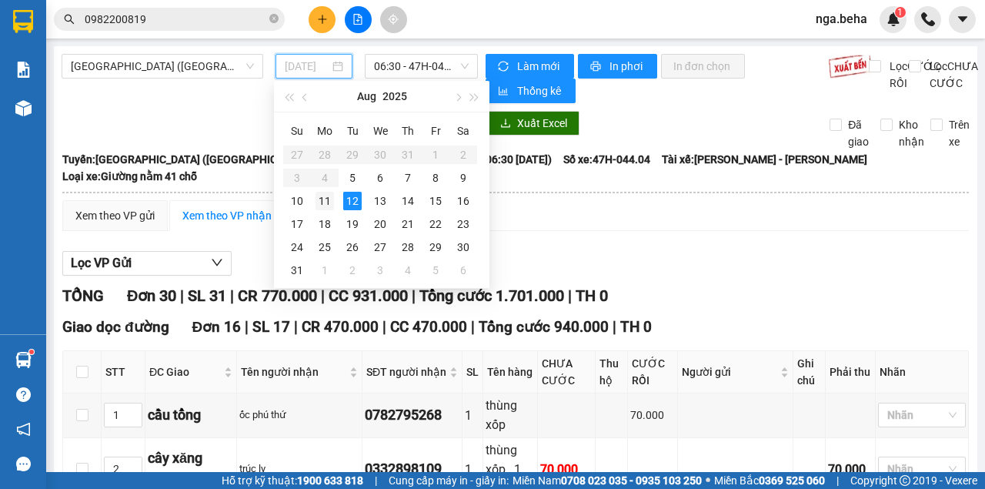
click at [332, 202] on div "11" at bounding box center [325, 201] width 18 height 18
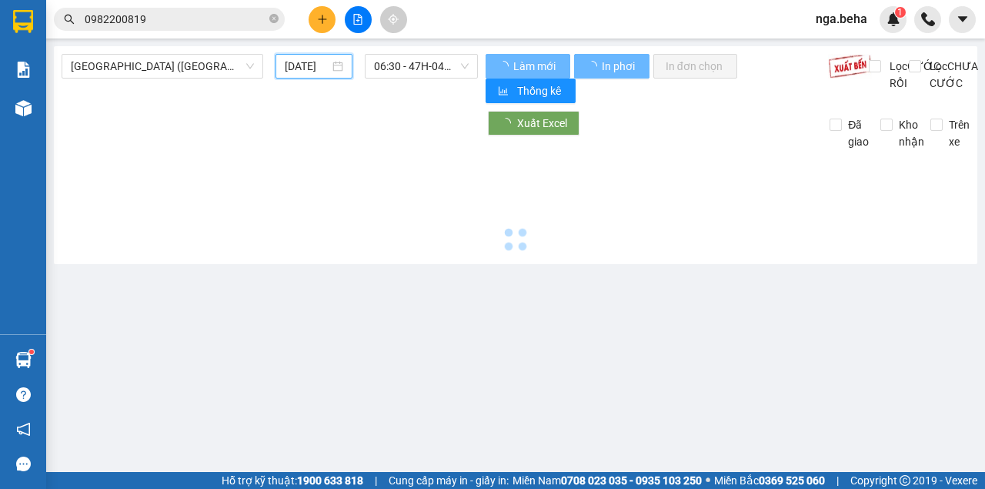
type input "[DATE]"
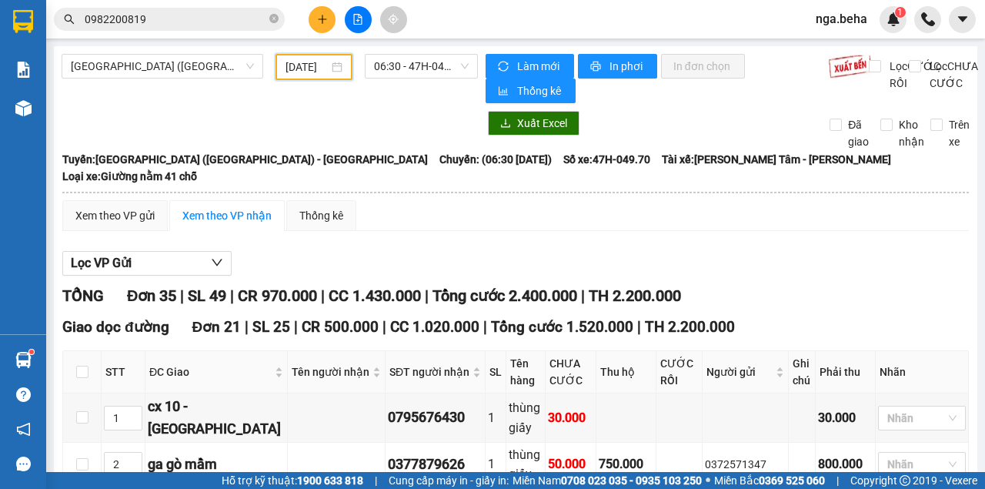
scroll to position [154, 0]
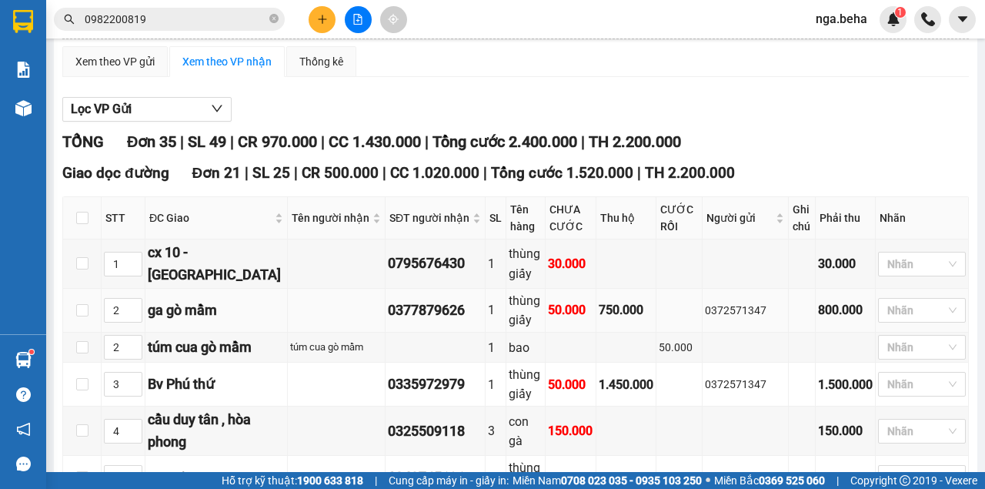
click at [723, 289] on td "0372571347" at bounding box center [746, 311] width 86 height 44
click at [723, 302] on div "0372571347" at bounding box center [745, 310] width 81 height 17
copy div "0372571347"
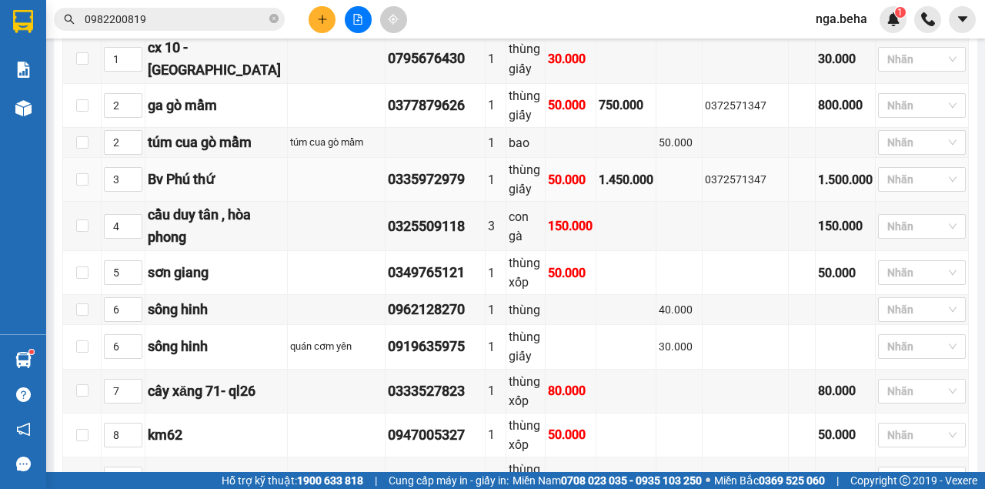
click at [719, 171] on div "0372571347" at bounding box center [745, 179] width 81 height 17
copy div "0372571347"
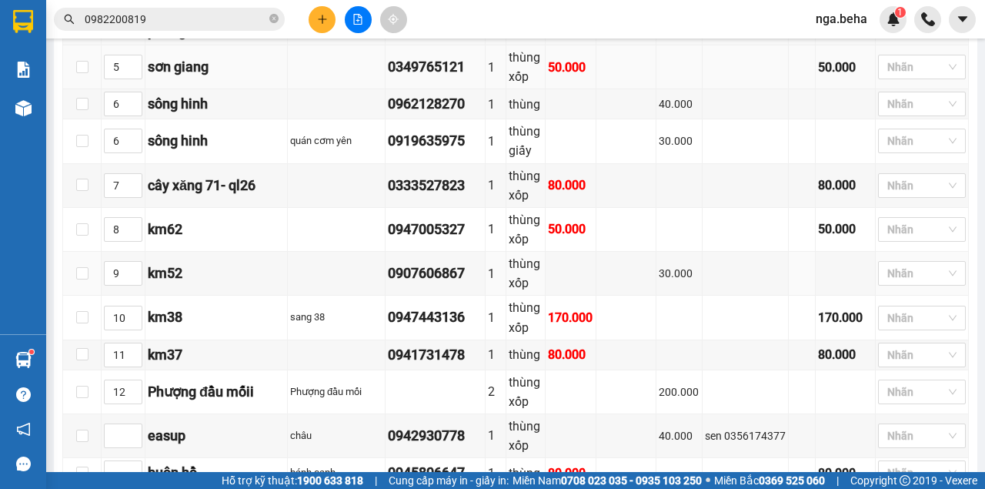
scroll to position [410, 0]
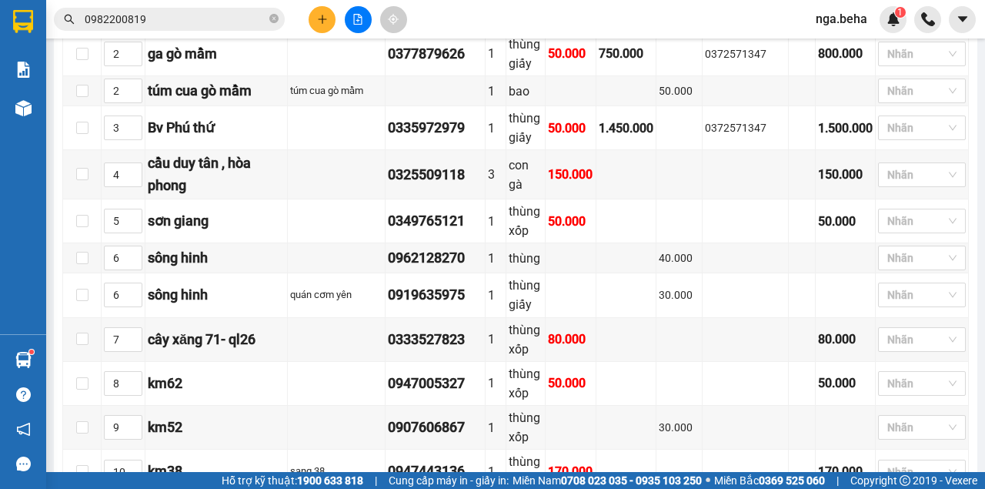
click at [354, 15] on icon "file-add" at bounding box center [358, 19] width 8 height 11
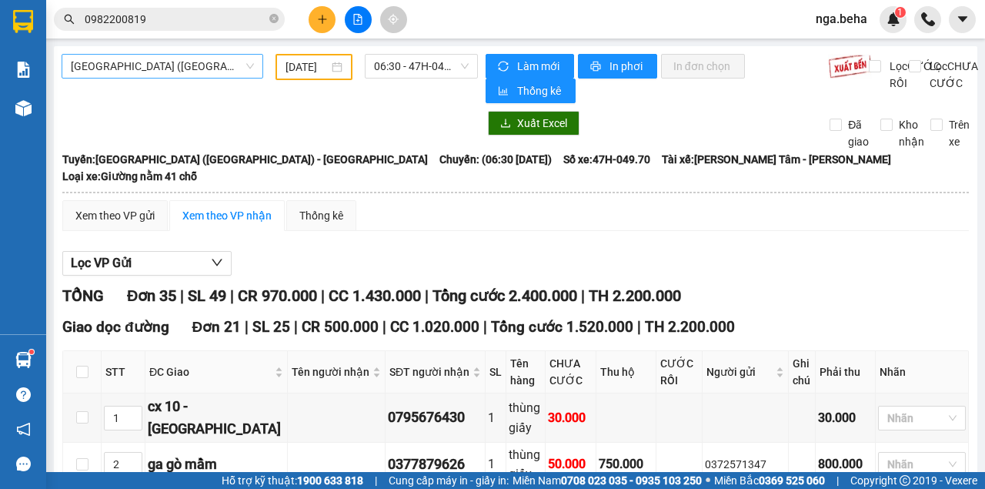
click at [222, 69] on span "[GEOGRAPHIC_DATA] ([GEOGRAPHIC_DATA]) - [GEOGRAPHIC_DATA]" at bounding box center [162, 66] width 183 height 23
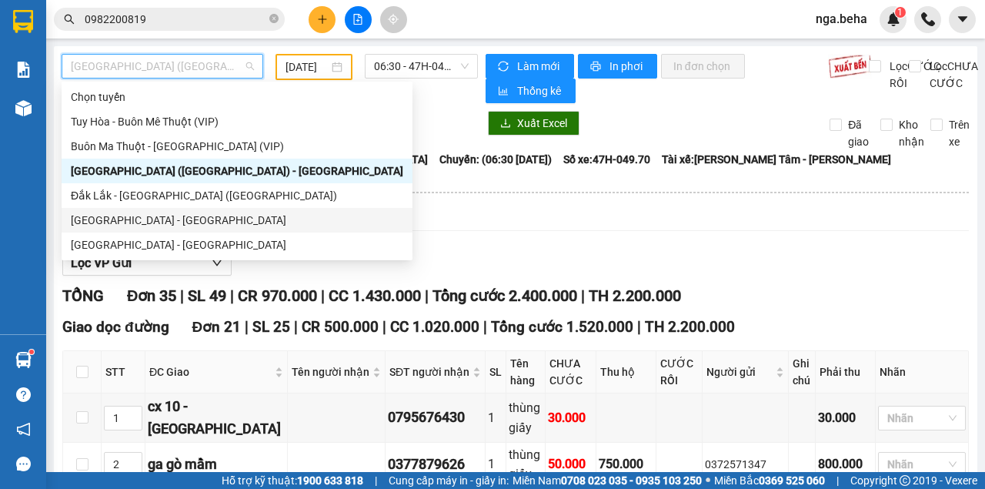
click at [191, 219] on div "[GEOGRAPHIC_DATA] - [GEOGRAPHIC_DATA]" at bounding box center [237, 220] width 332 height 17
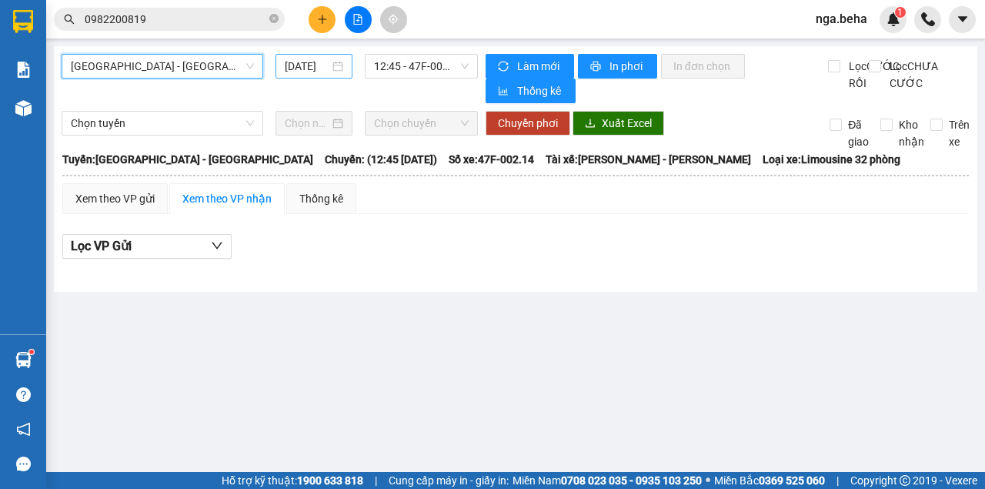
click at [306, 66] on input "[DATE]" at bounding box center [307, 66] width 45 height 17
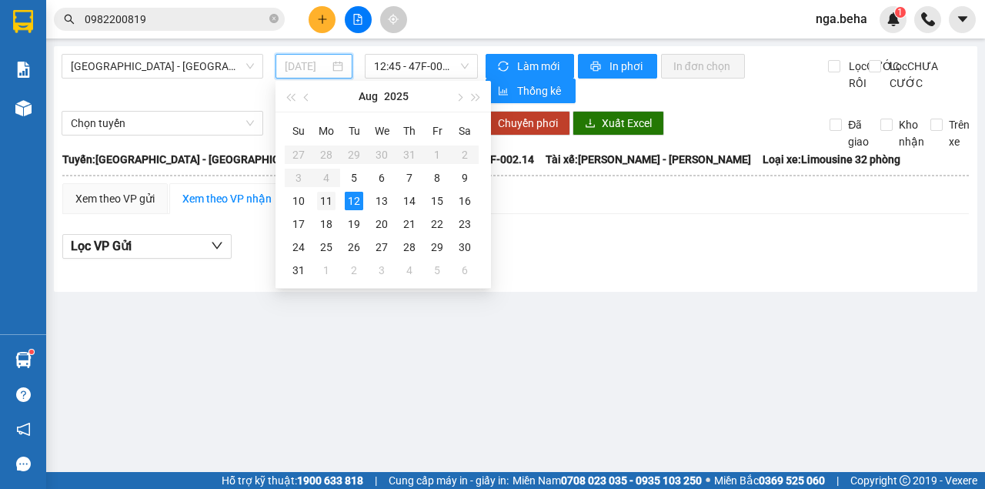
click at [332, 203] on div "11" at bounding box center [326, 201] width 18 height 18
type input "[DATE]"
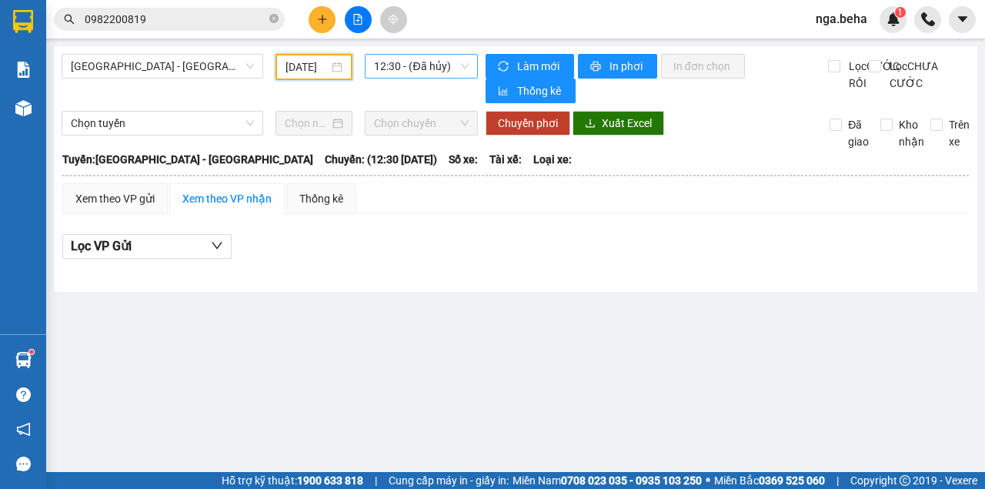
click at [393, 63] on span "12:30 - (Đã hủy)" at bounding box center [421, 66] width 94 height 23
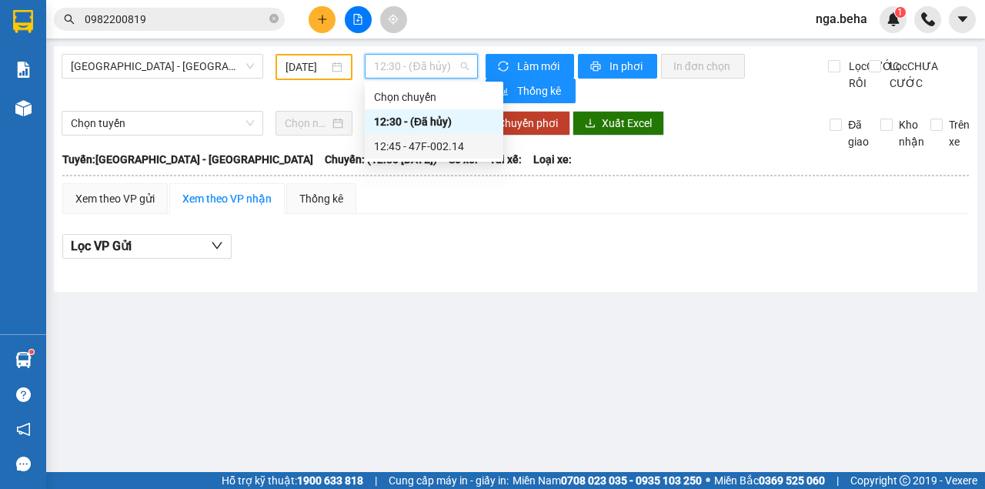
click at [440, 149] on div "12:45 - 47F-002.14" at bounding box center [434, 146] width 120 height 17
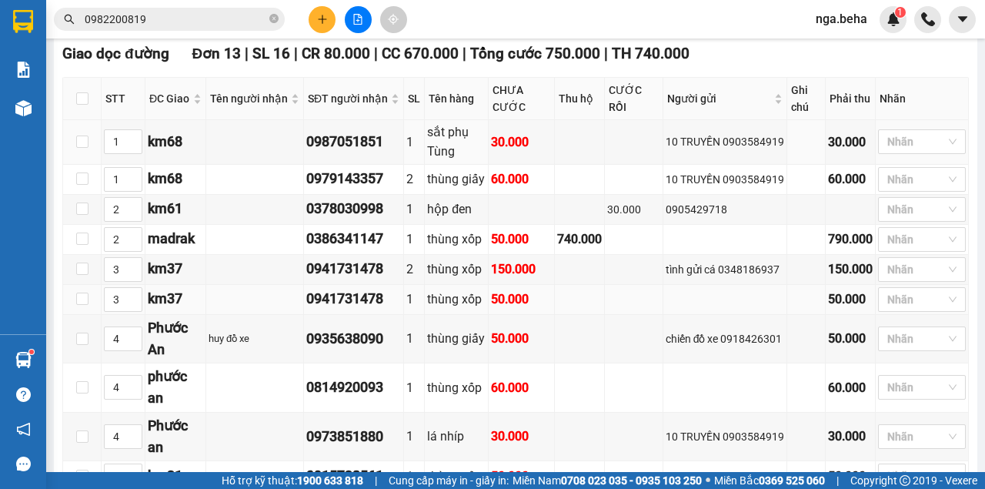
scroll to position [308, 0]
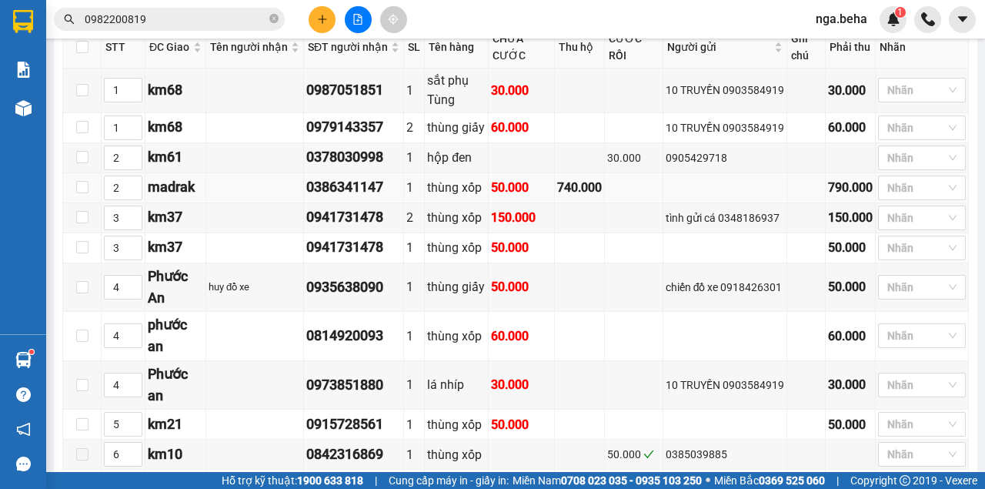
click at [367, 197] on div "0386341147" at bounding box center [353, 187] width 95 height 22
copy div "0386341147"
click at [169, 15] on input "0982200819" at bounding box center [176, 19] width 182 height 17
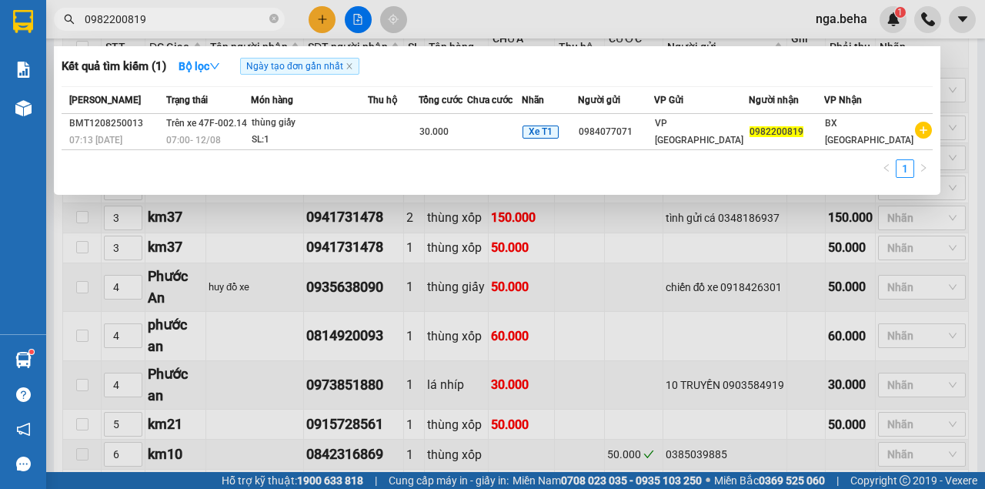
click at [169, 15] on input "0982200819" at bounding box center [176, 19] width 182 height 17
paste input "386341147"
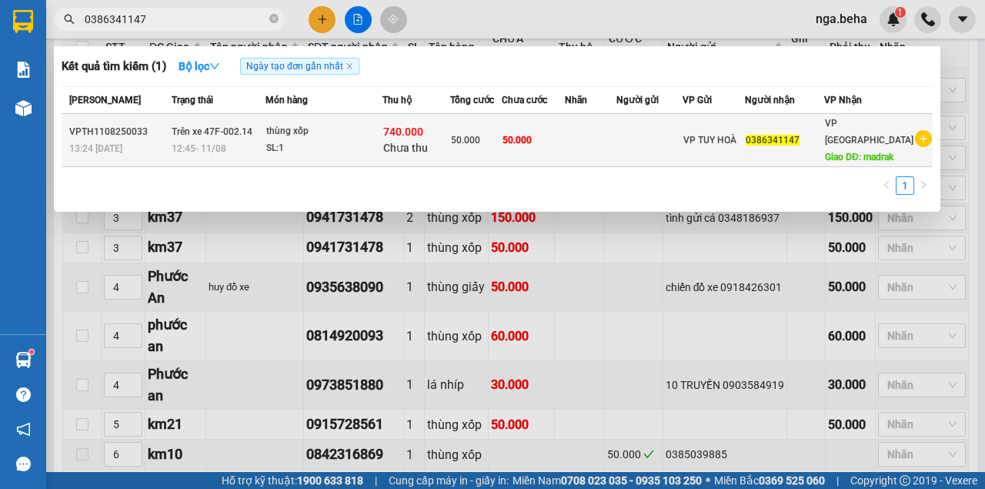
type input "0386341147"
click at [318, 132] on div "thùng xốp" at bounding box center [323, 131] width 115 height 17
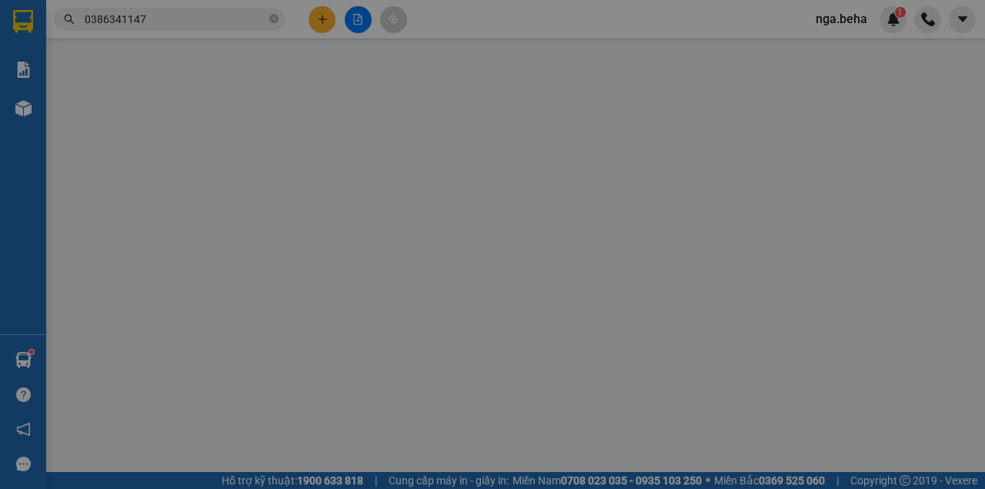
type input "0386341147"
type input "madrak"
type input "50.000"
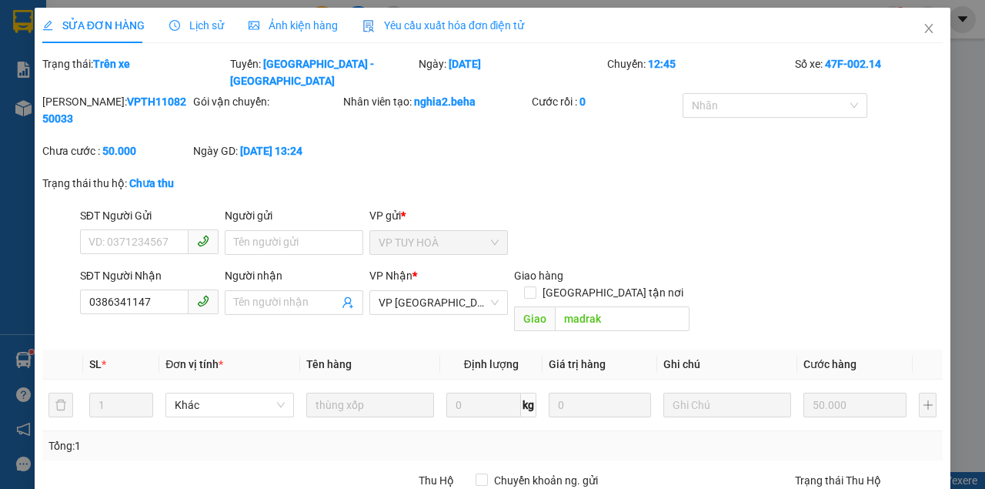
click at [303, 34] on div "Ảnh kiện hàng" at bounding box center [293, 25] width 89 height 35
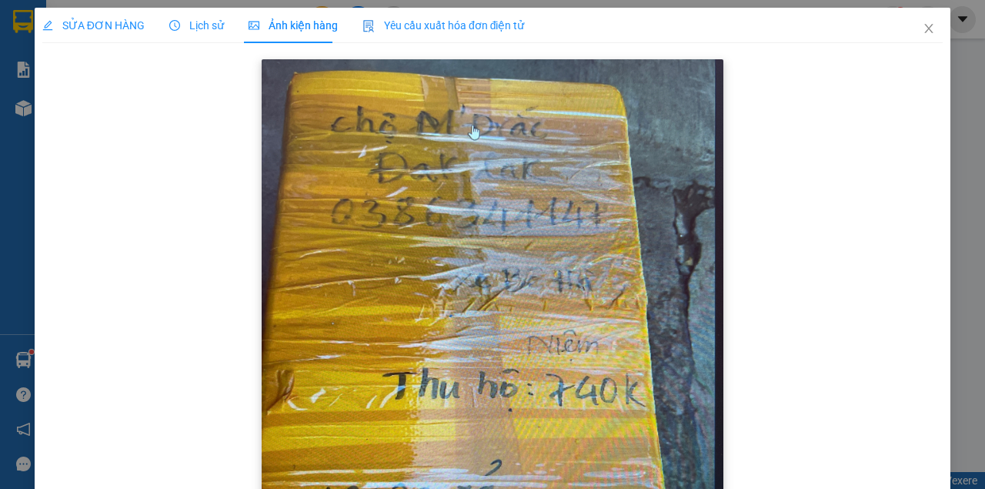
scroll to position [154, 0]
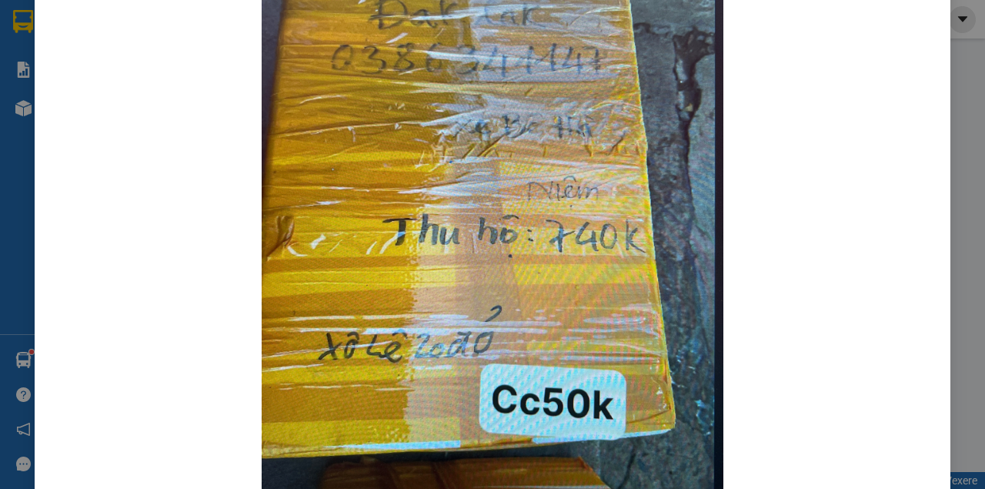
click at [740, 184] on div at bounding box center [492, 213] width 900 height 624
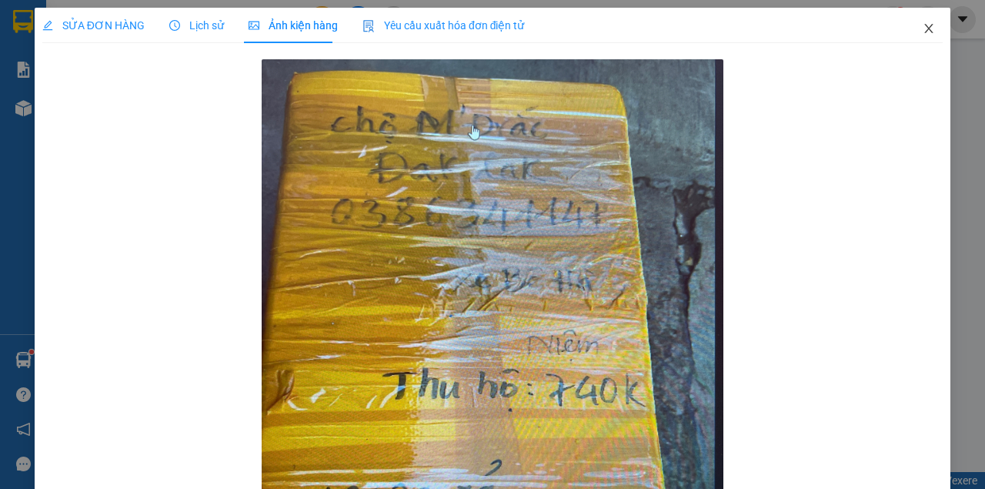
click at [917, 37] on span "Close" at bounding box center [928, 29] width 43 height 43
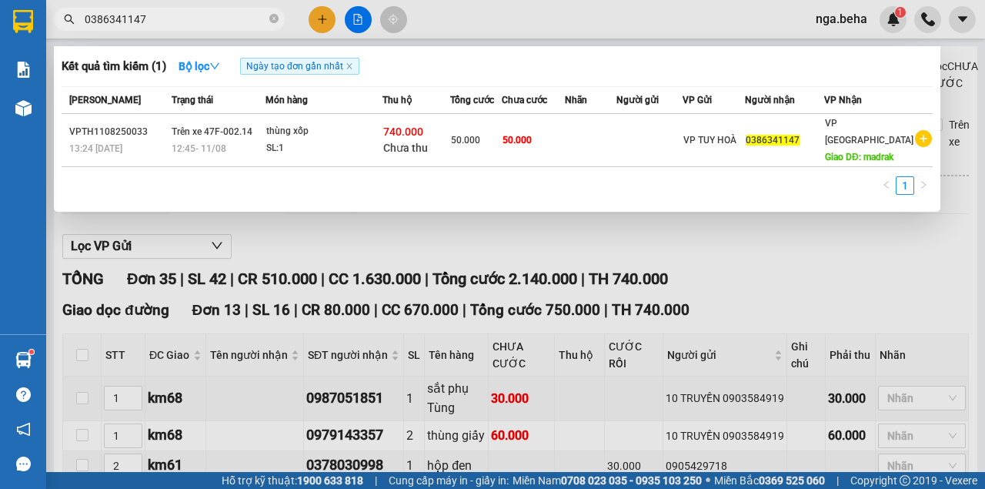
click at [149, 21] on input "0386341147" at bounding box center [176, 19] width 182 height 17
paste input "92318860"
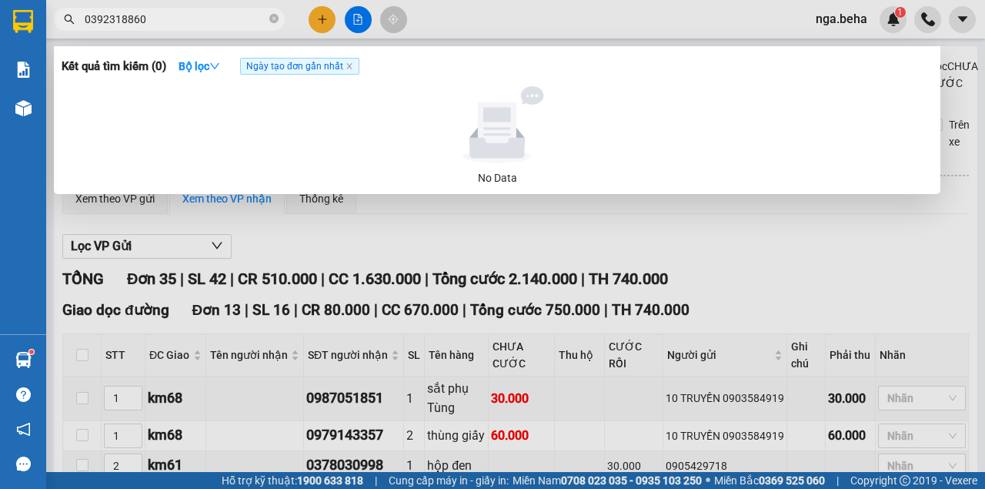
click at [165, 21] on input "0392318860" at bounding box center [176, 19] width 182 height 17
paste input "907798968"
type input "0907798968"
